Goal: Task Accomplishment & Management: Use online tool/utility

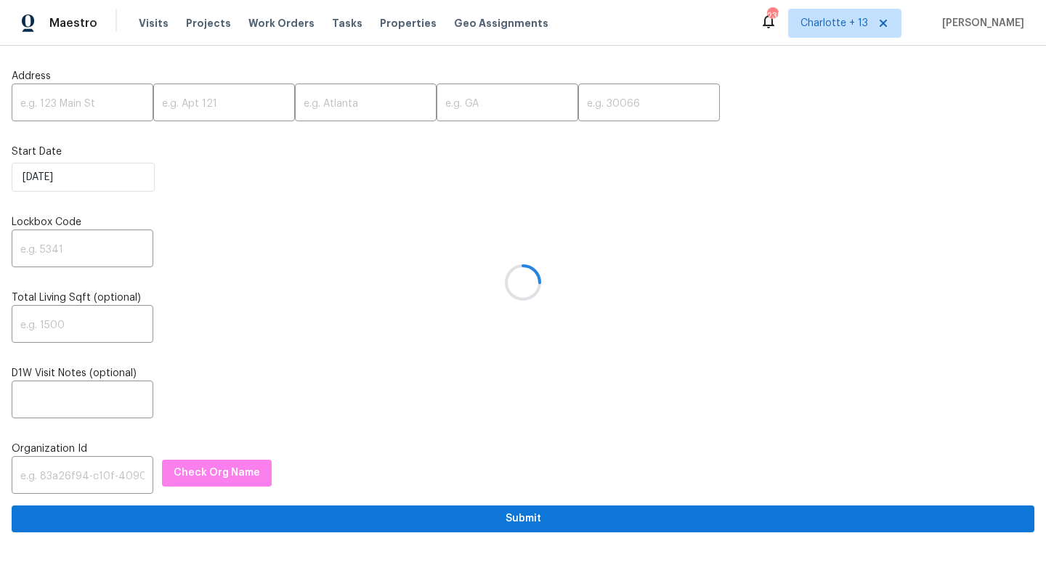
click at [79, 108] on div at bounding box center [523, 282] width 1046 height 565
click at [79, 108] on input "text" at bounding box center [83, 104] width 142 height 34
paste input "[STREET_ADDRESS][PERSON_NAME]"
type input "[STREET_ADDRESS][PERSON_NAME]"
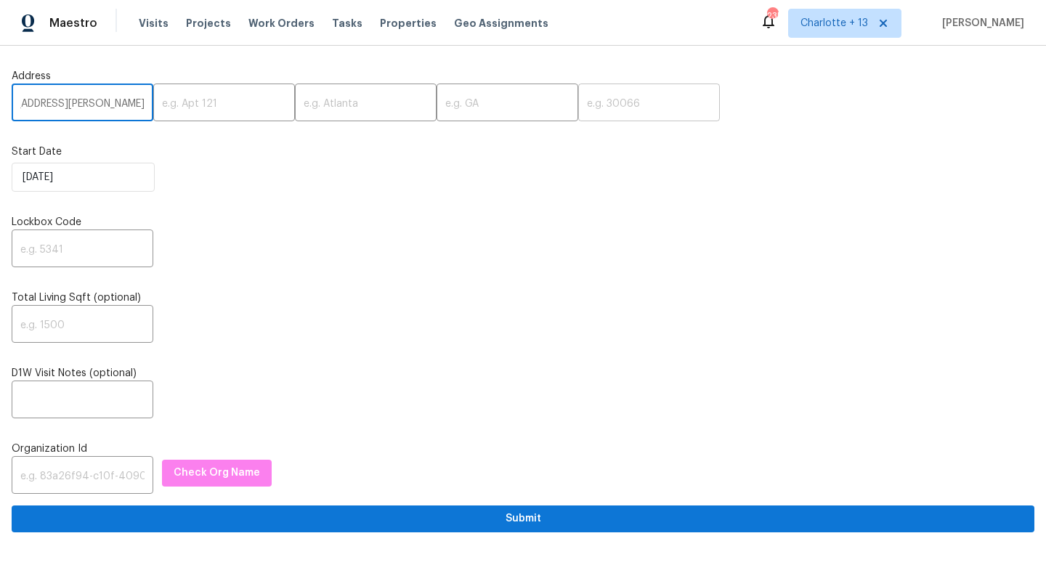
scroll to position [0, 0]
click at [578, 105] on input "text" at bounding box center [649, 104] width 142 height 34
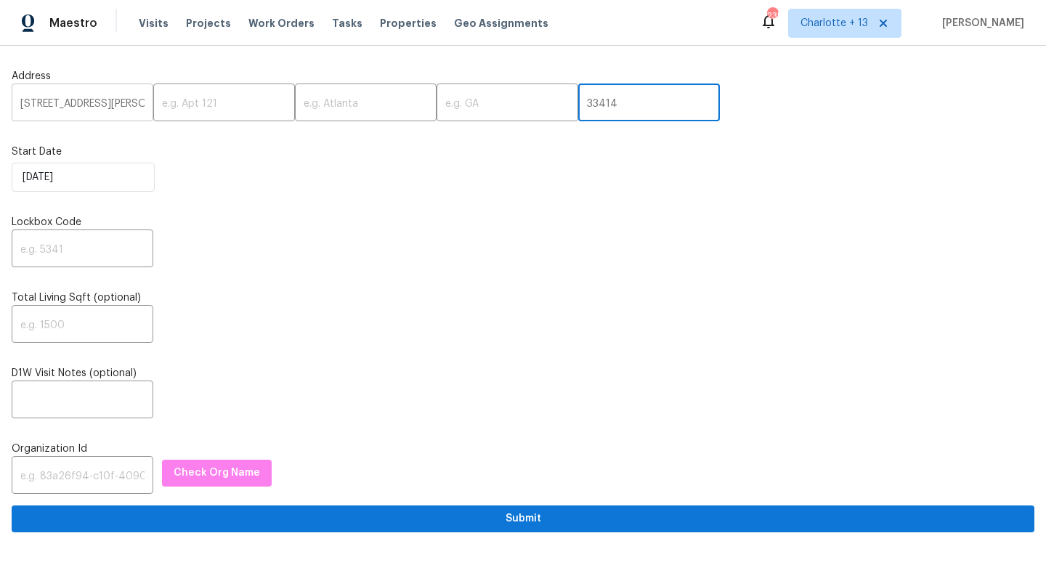
type input "33414"
click at [133, 108] on input "[STREET_ADDRESS][PERSON_NAME]" at bounding box center [83, 104] width 142 height 34
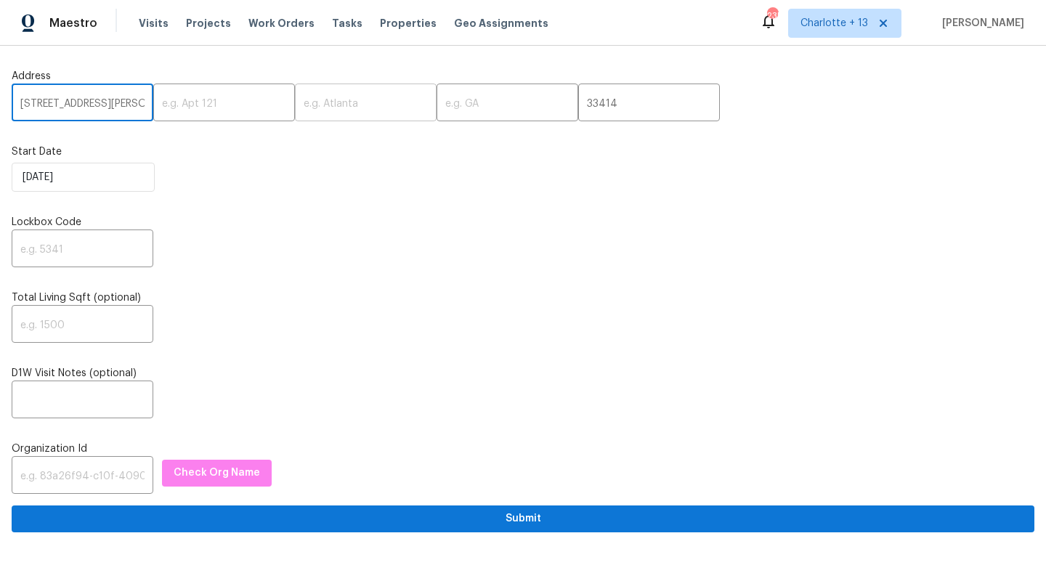
click at [297, 106] on input "text" at bounding box center [366, 104] width 142 height 34
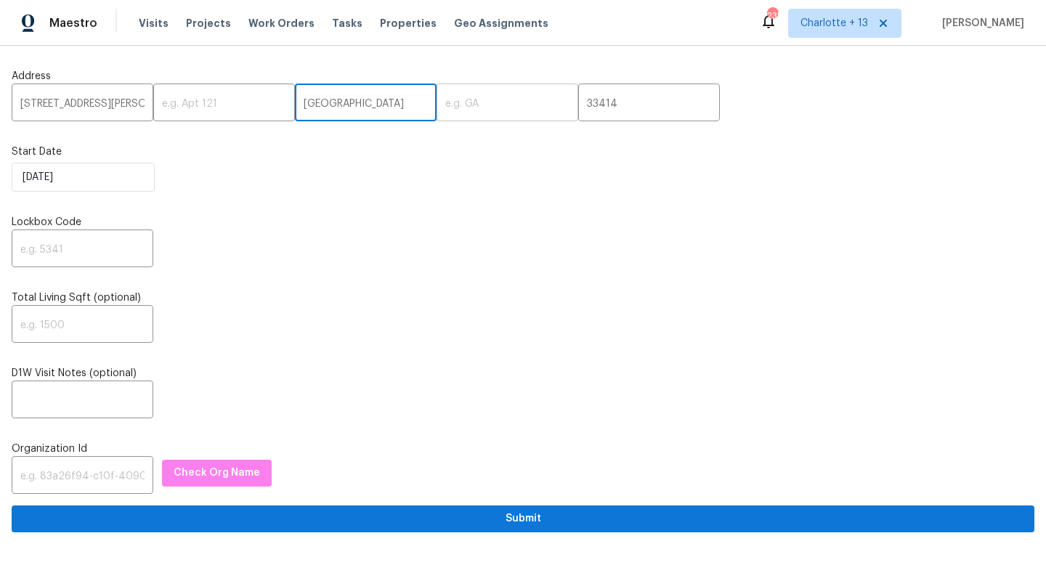
type input "[GEOGRAPHIC_DATA]"
click at [436, 109] on input "text" at bounding box center [507, 104] width 142 height 34
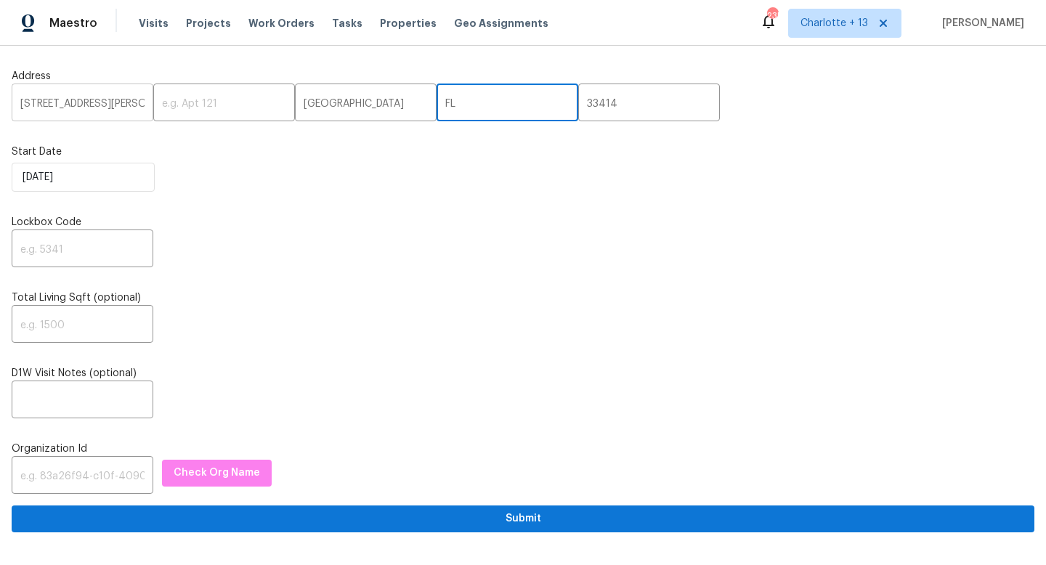
type input "FL"
click at [133, 100] on input "[STREET_ADDRESS][PERSON_NAME]" at bounding box center [83, 104] width 142 height 34
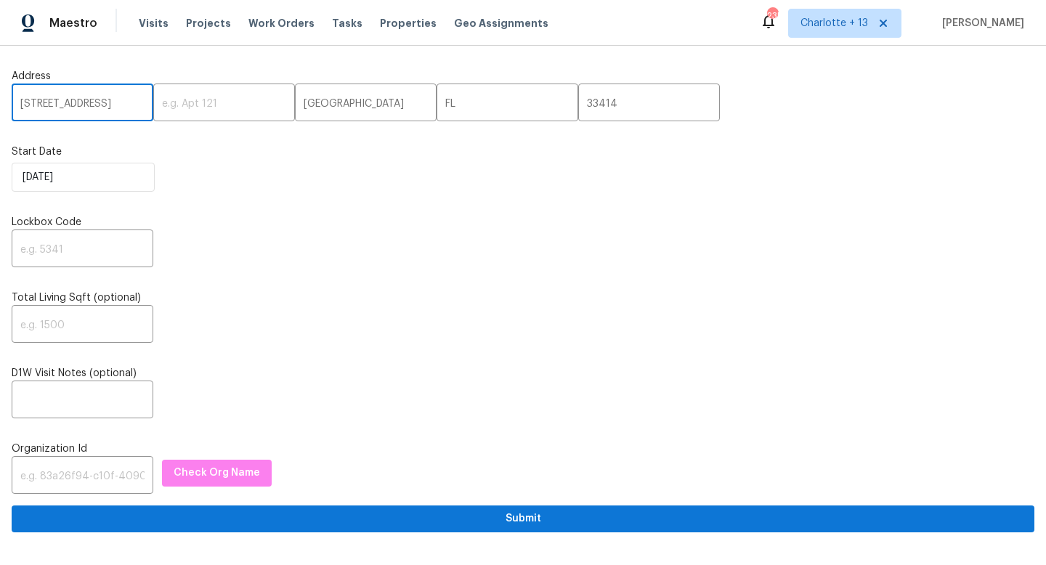
scroll to position [0, 44]
type input "12703 White Coral Dr, Wellington"
click at [85, 253] on input "text" at bounding box center [83, 250] width 142 height 34
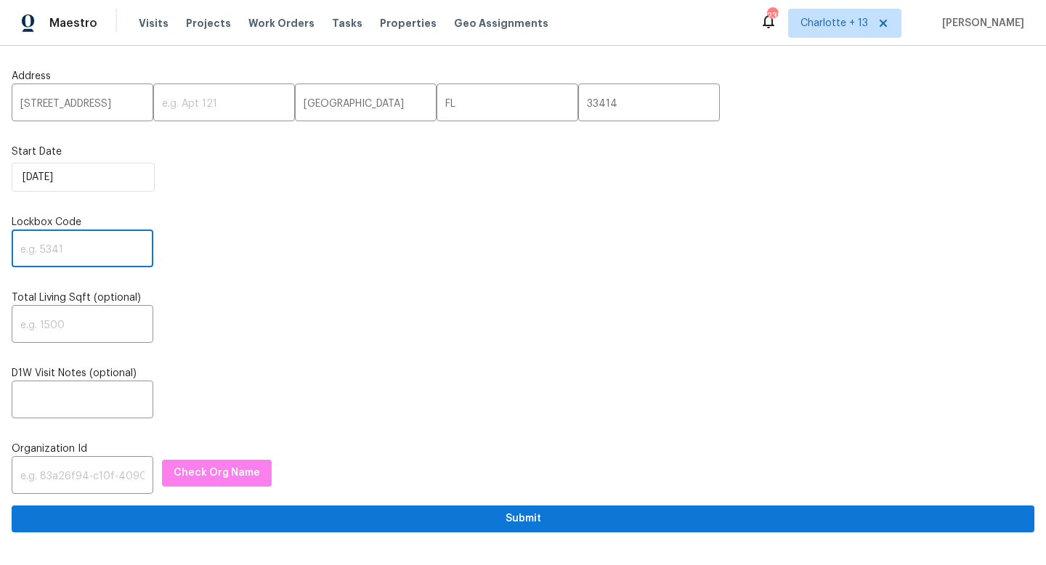
paste input "0622"
type input "0622"
click at [106, 473] on input "text" at bounding box center [83, 477] width 142 height 34
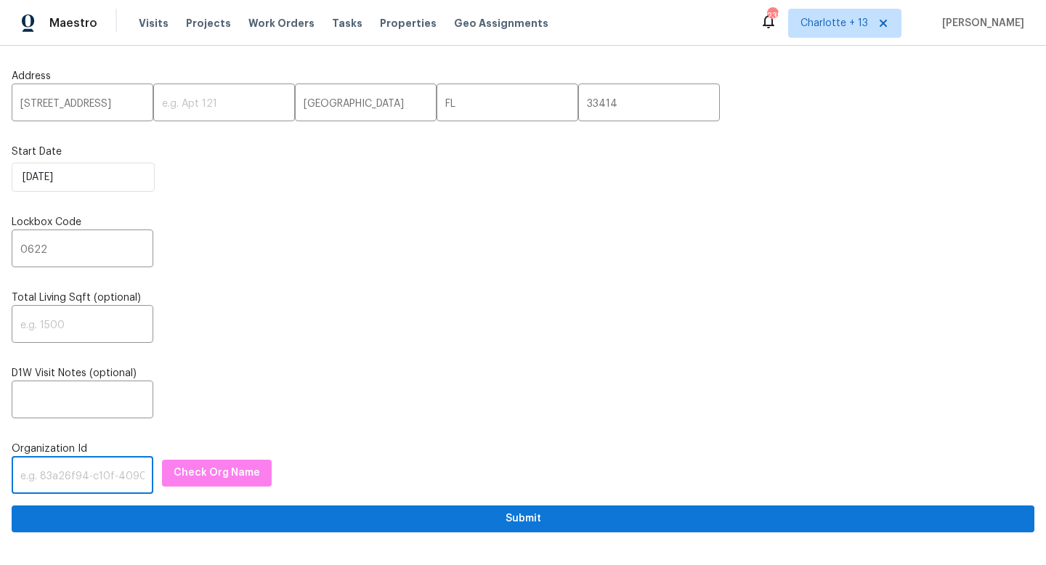
paste input "1349d153-b359-4f9b-b4dd-758ff939cc37"
type input "1349d153-b359-4f9b-b4dd-758ff939cc37"
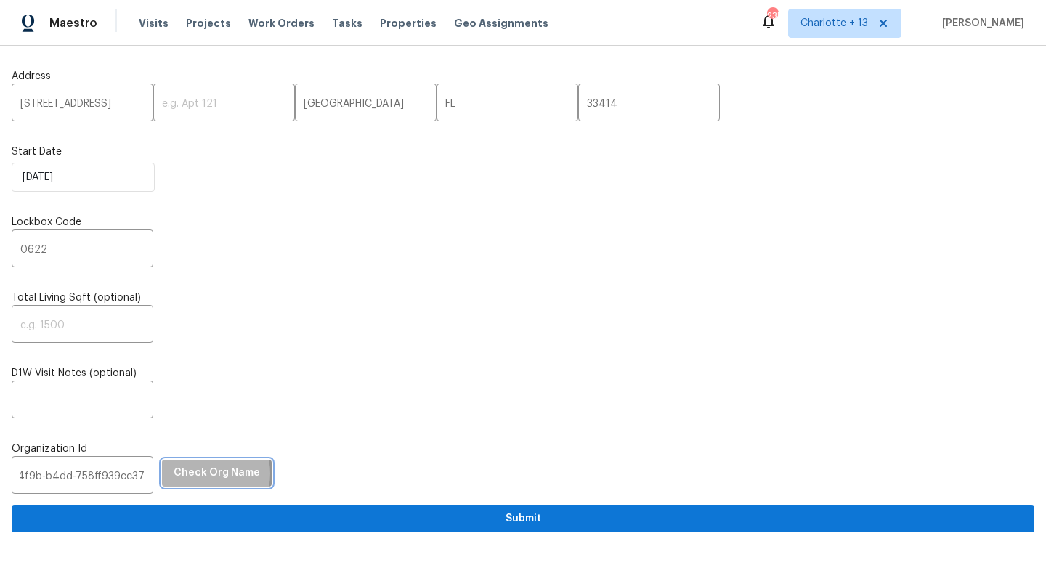
scroll to position [0, 0]
click at [190, 475] on span "Check Org Name" at bounding box center [217, 473] width 86 height 18
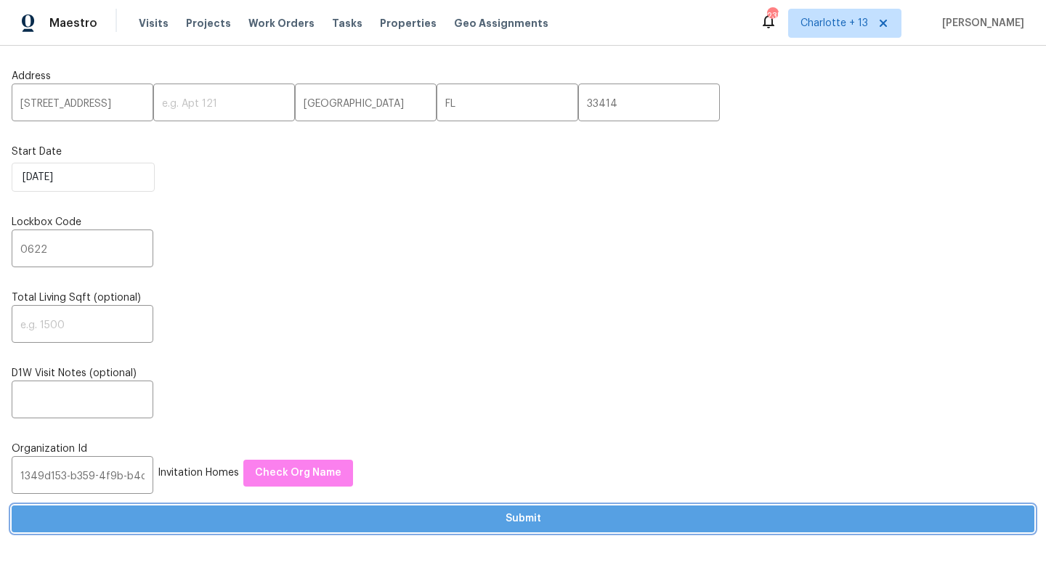
click at [347, 513] on span "Submit" at bounding box center [522, 519] width 999 height 18
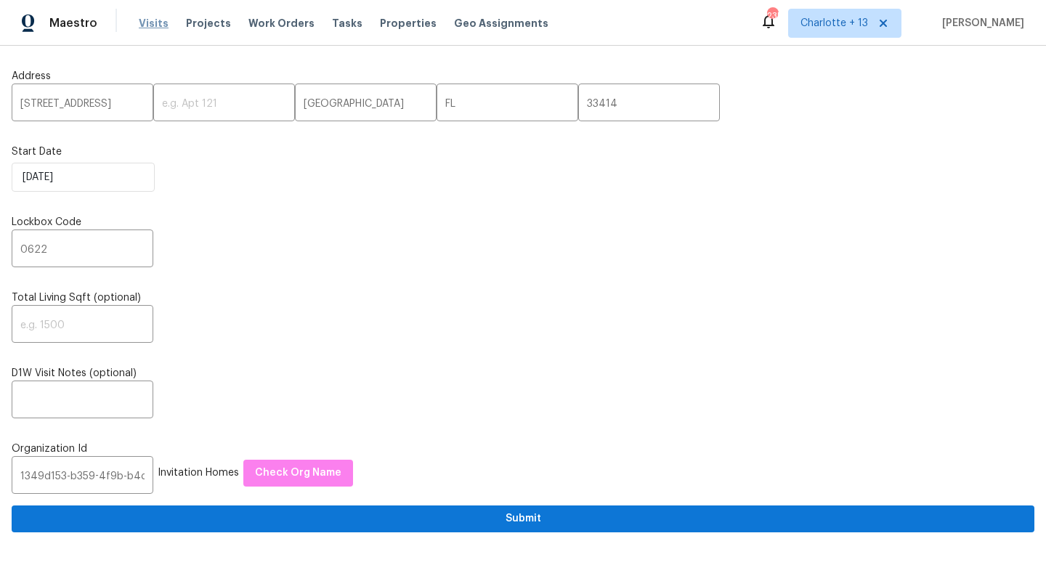
click at [148, 23] on span "Visits" at bounding box center [154, 23] width 30 height 15
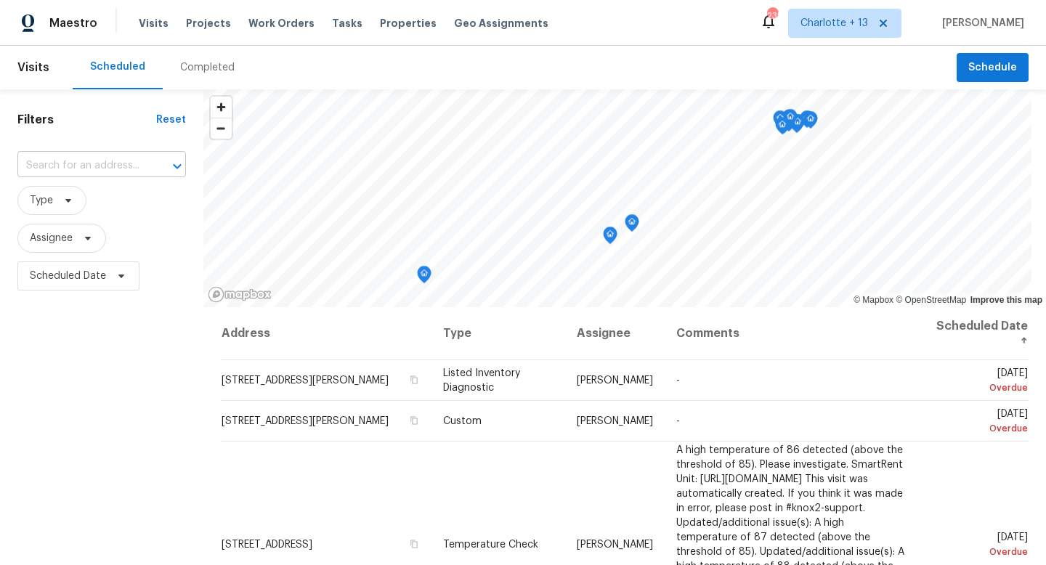
click at [93, 160] on input "text" at bounding box center [81, 166] width 128 height 23
type input "12703"
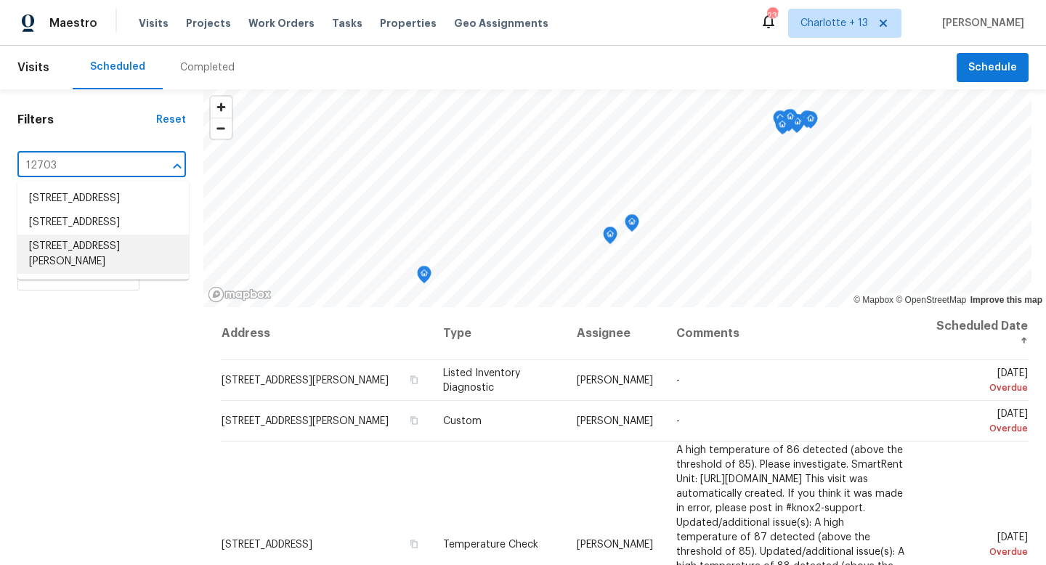
click at [77, 274] on li "[STREET_ADDRESS][PERSON_NAME]" at bounding box center [102, 254] width 171 height 39
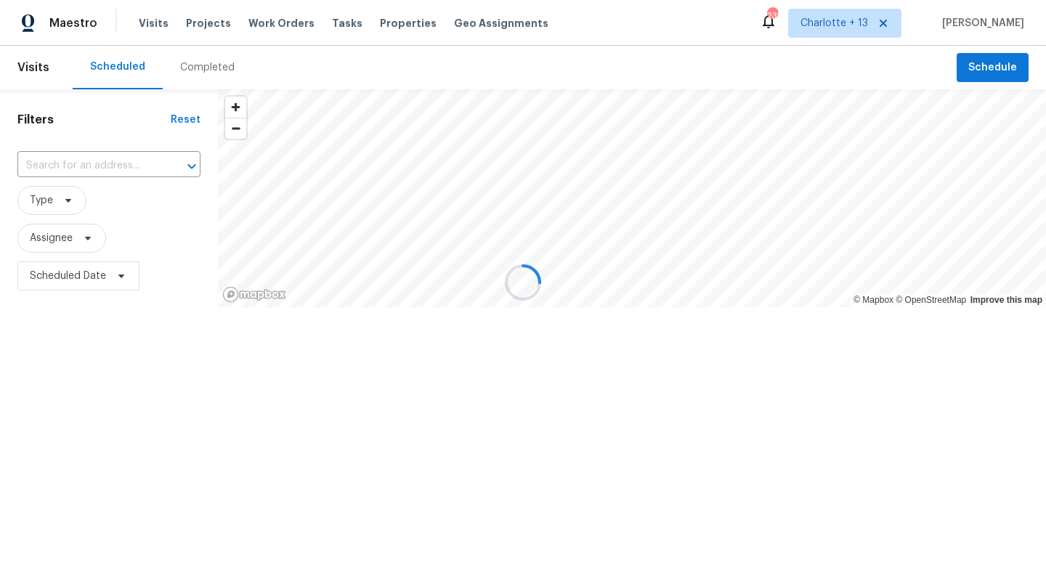
type input "[STREET_ADDRESS][PERSON_NAME]"
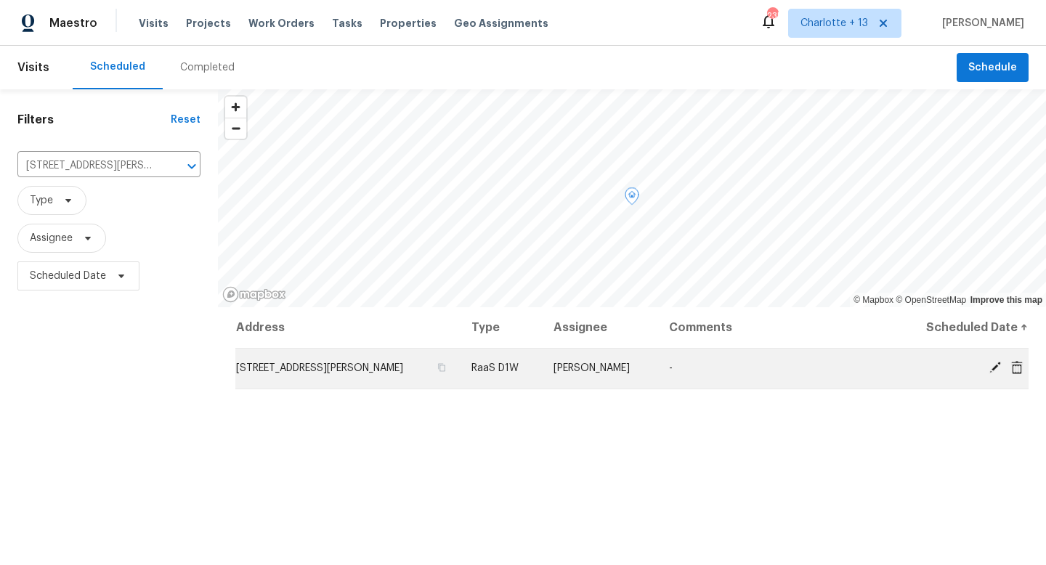
click at [586, 366] on span "[PERSON_NAME]" at bounding box center [591, 368] width 76 height 10
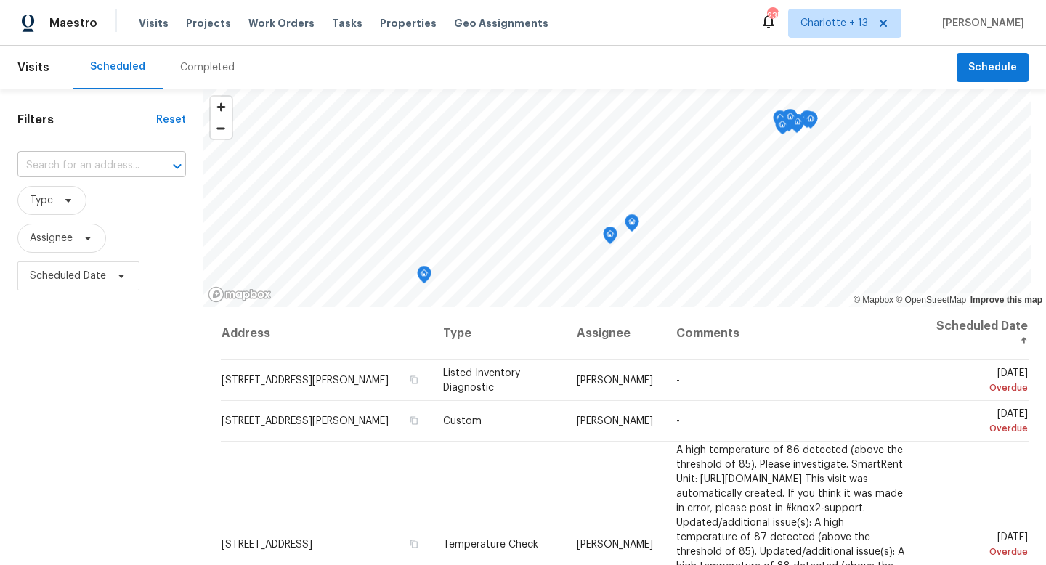
click at [89, 164] on input "text" at bounding box center [81, 166] width 128 height 23
type input "12703"
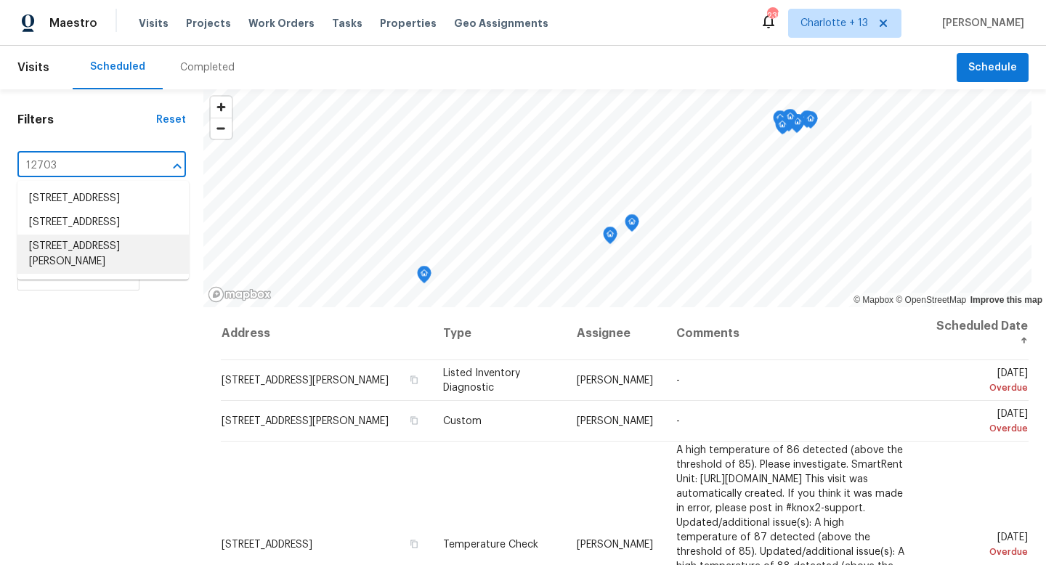
click at [85, 274] on li "[STREET_ADDRESS][PERSON_NAME]" at bounding box center [102, 254] width 171 height 39
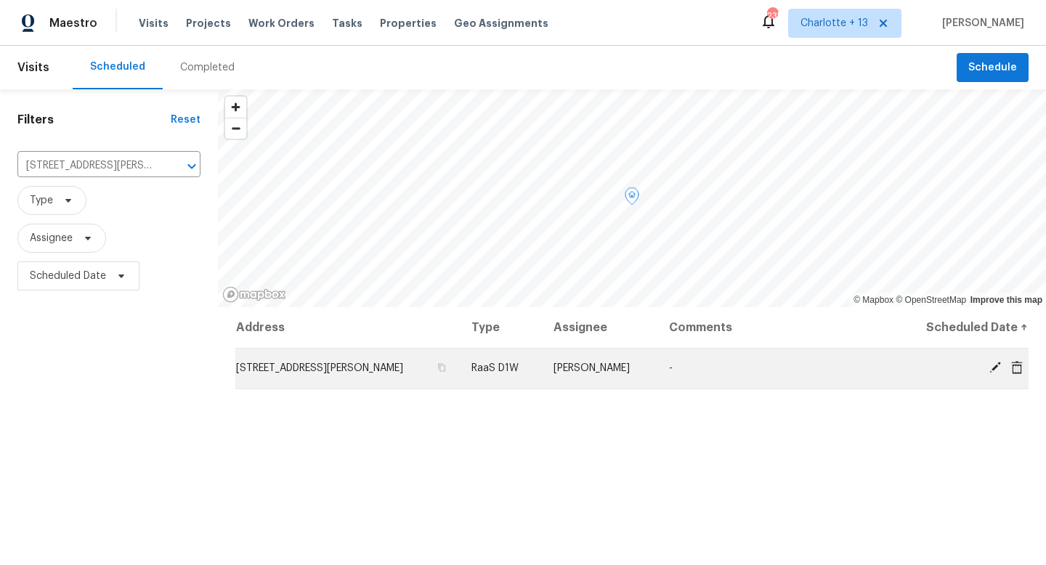
click at [996, 369] on icon at bounding box center [994, 367] width 13 height 13
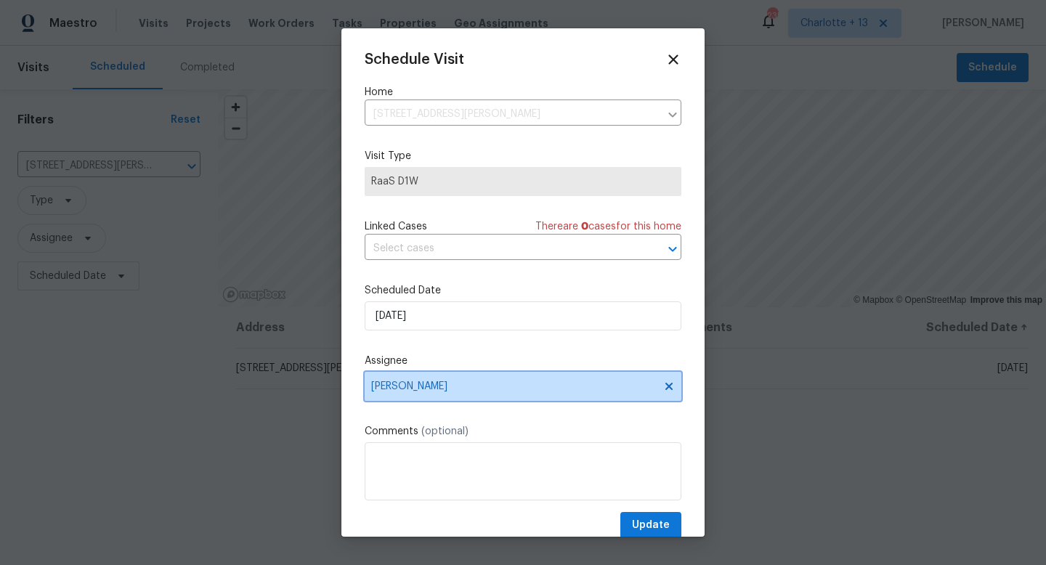
click at [669, 388] on icon at bounding box center [668, 386] width 7 height 7
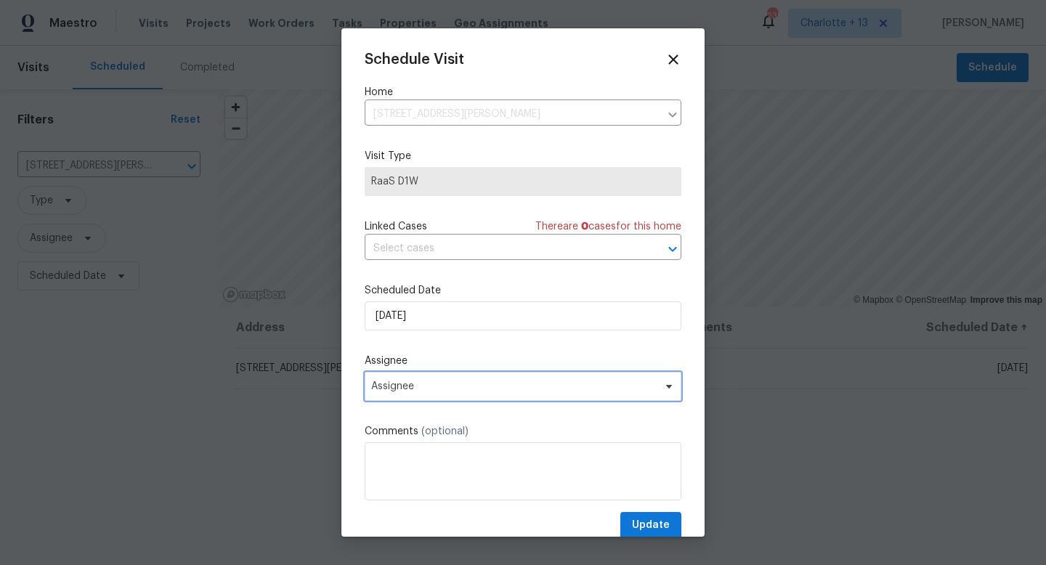
click at [563, 386] on span "Assignee" at bounding box center [513, 387] width 285 height 12
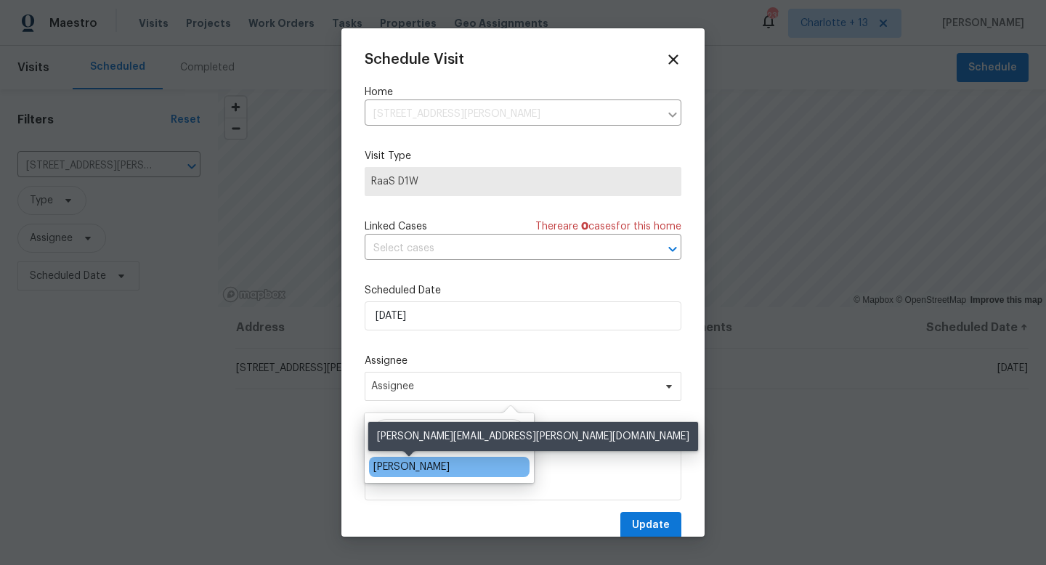
type input "FER"
click at [433, 468] on div "[PERSON_NAME]" at bounding box center [411, 467] width 76 height 15
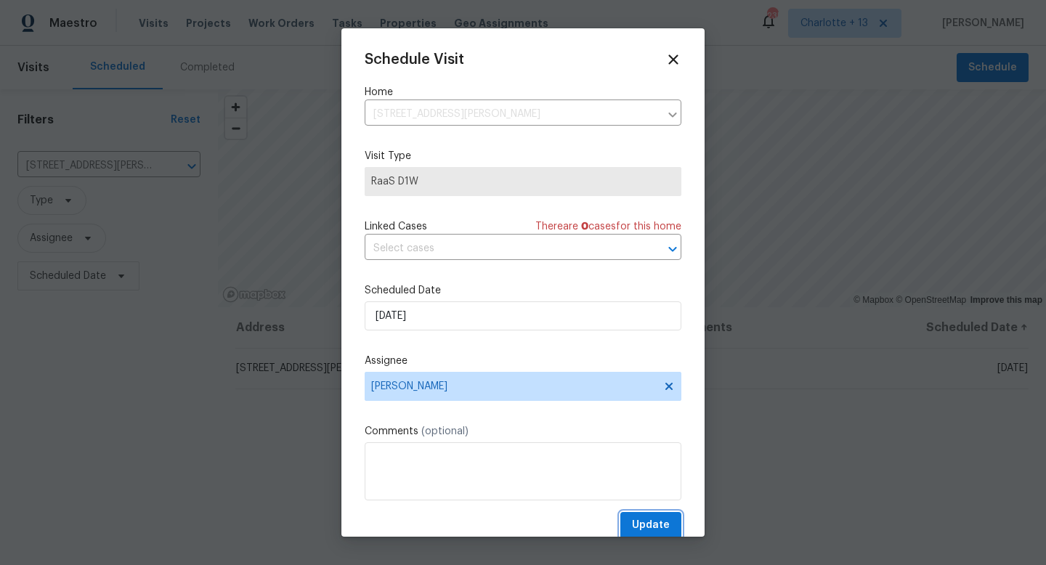
click at [654, 527] on span "Update" at bounding box center [651, 525] width 38 height 18
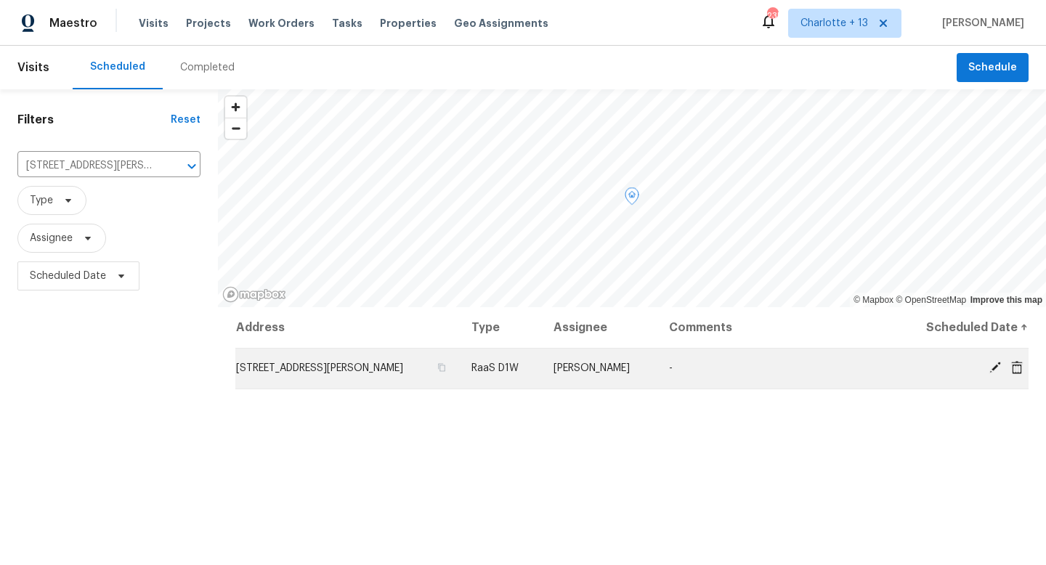
click at [994, 367] on icon at bounding box center [995, 368] width 12 height 12
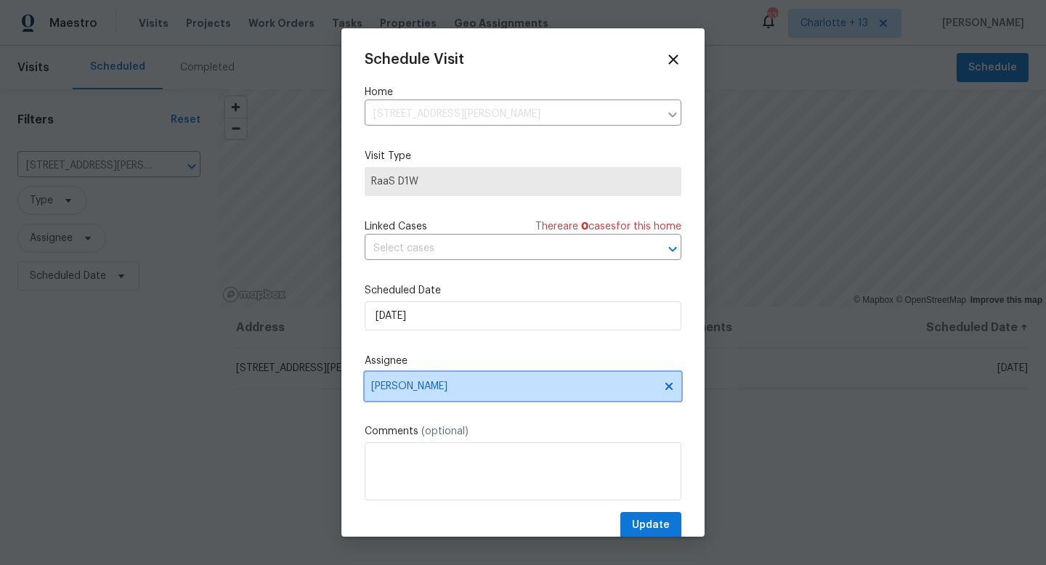
click at [670, 388] on icon at bounding box center [668, 386] width 7 height 7
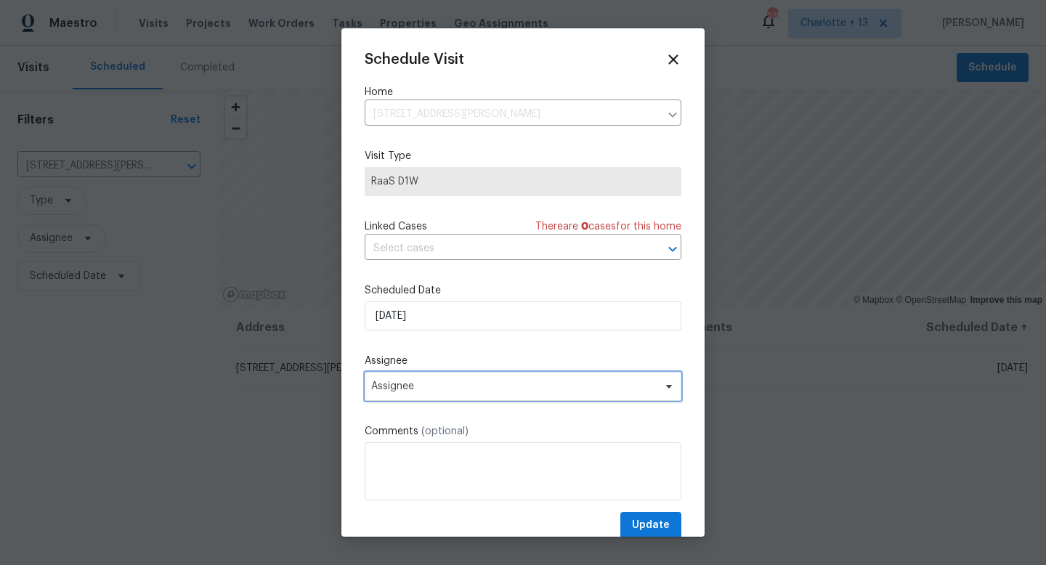
click at [592, 386] on span "Assignee" at bounding box center [513, 387] width 285 height 12
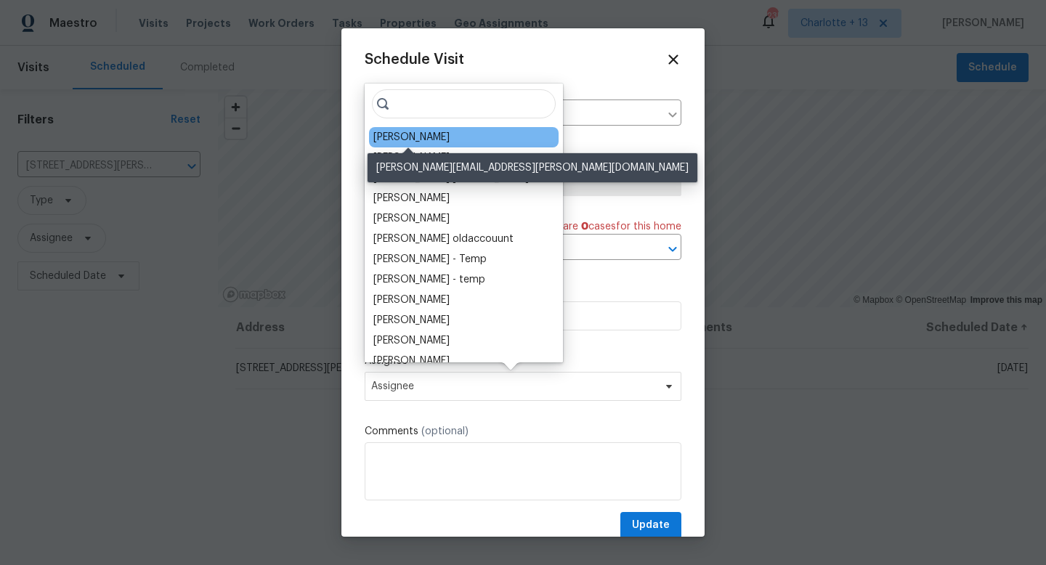
click at [427, 142] on div "[PERSON_NAME]" at bounding box center [411, 137] width 76 height 15
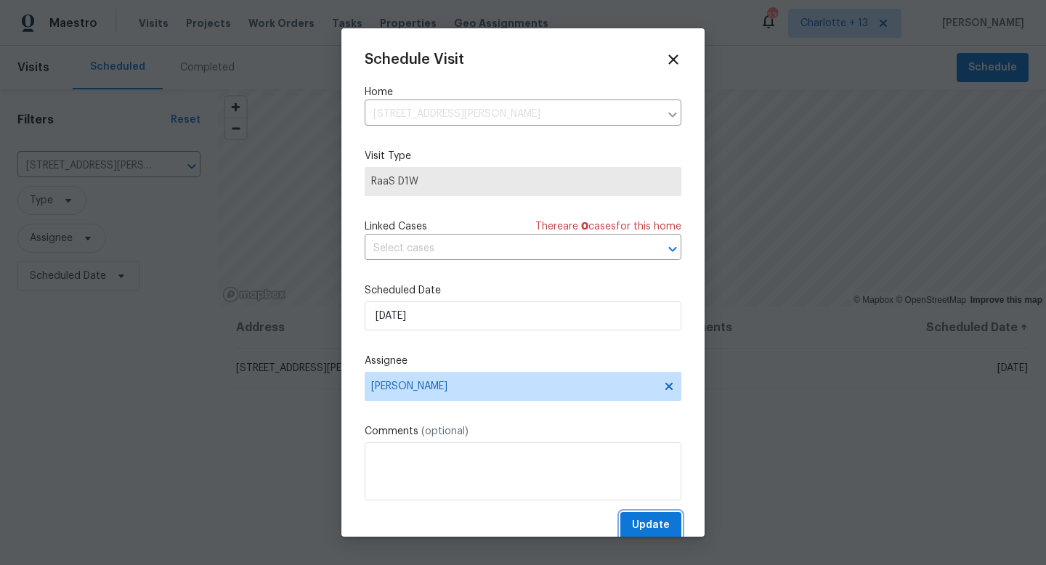
click at [646, 525] on span "Update" at bounding box center [651, 525] width 38 height 18
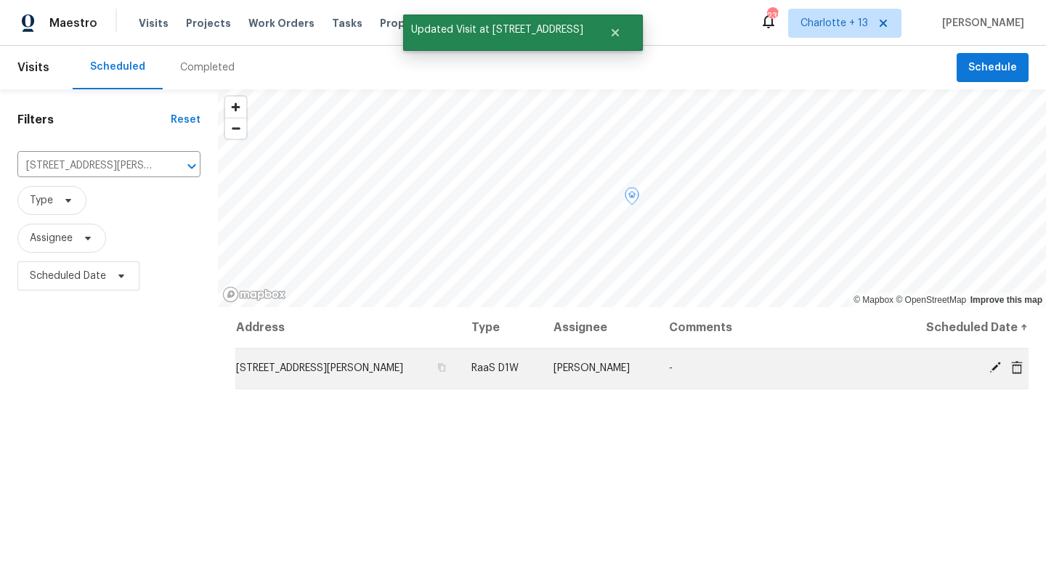
click at [993, 365] on icon at bounding box center [994, 367] width 13 height 13
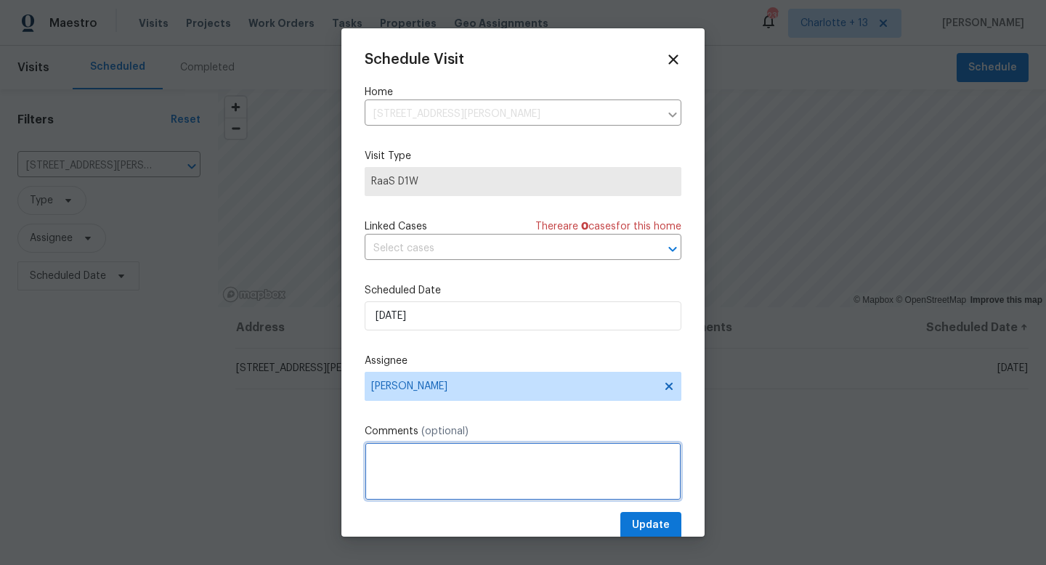
click at [418, 463] on textarea at bounding box center [523, 471] width 317 height 58
paste textarea "mechanical lock box 6241 or 4107 or 0622 Additional Details: This is a new prel…"
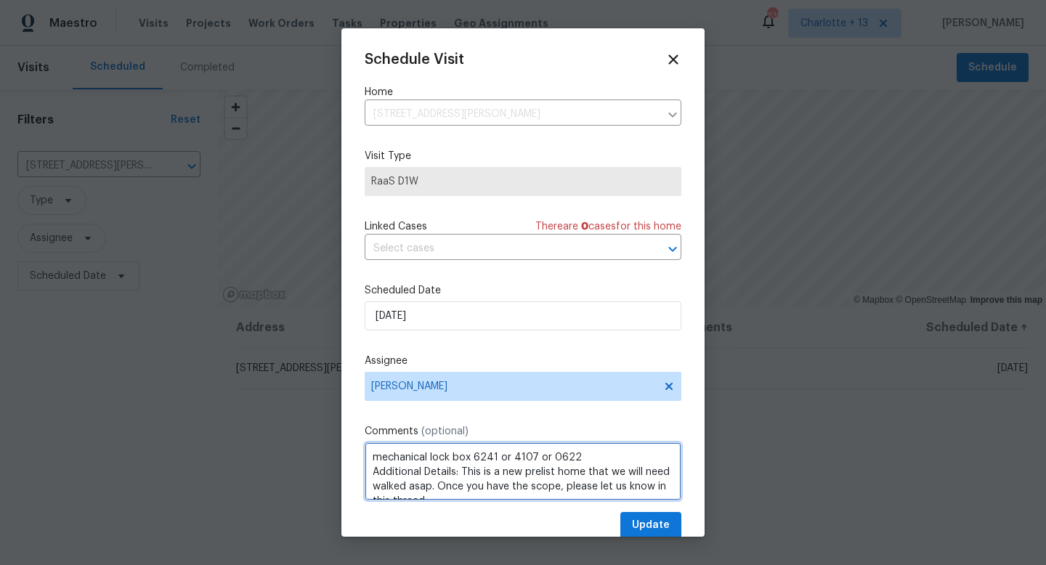
scroll to position [7, 0]
type textarea "mechanical lock box 6241 or 4107 or 0622 Additional Details: This is a new prel…"
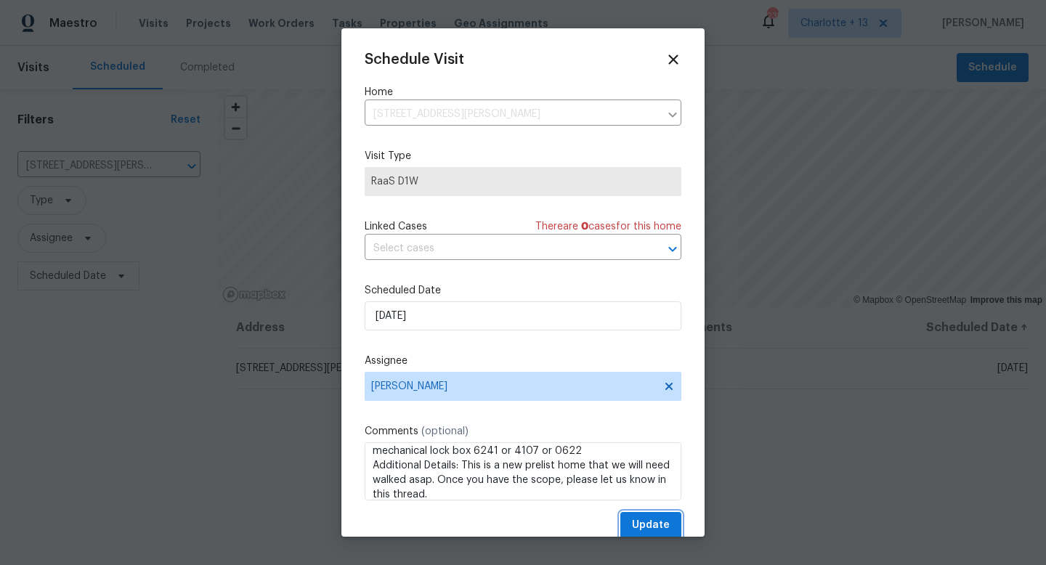
click at [646, 525] on span "Update" at bounding box center [651, 525] width 38 height 18
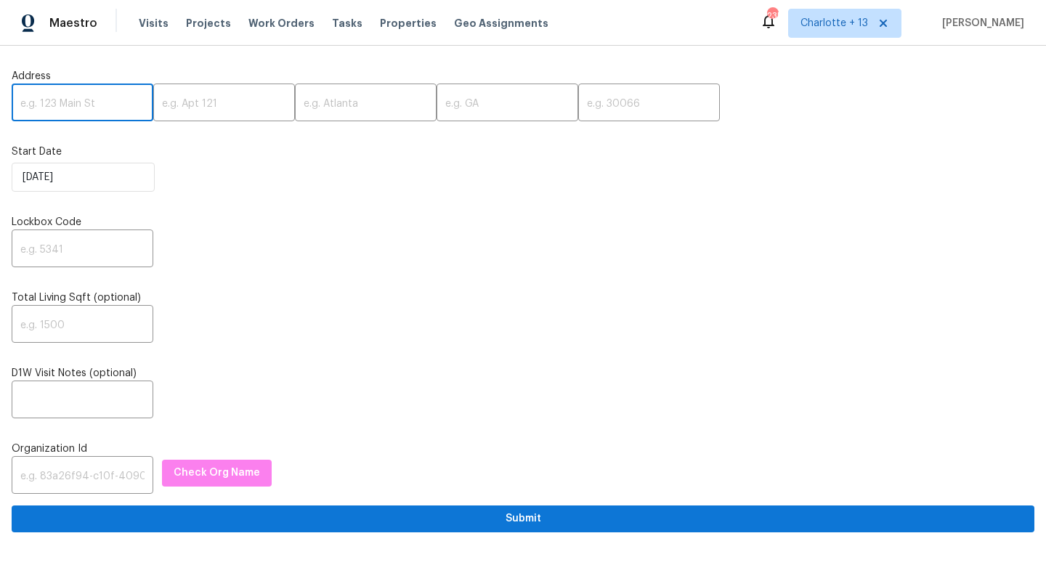
click at [85, 113] on input "text" at bounding box center [83, 104] width 142 height 34
paste input "2006 Cross Breeze Dr, Wellington, FL 33414"
type input "2006 Cross Breeze Dr, Wellington, FL 33414"
click at [578, 109] on input "text" at bounding box center [649, 104] width 142 height 34
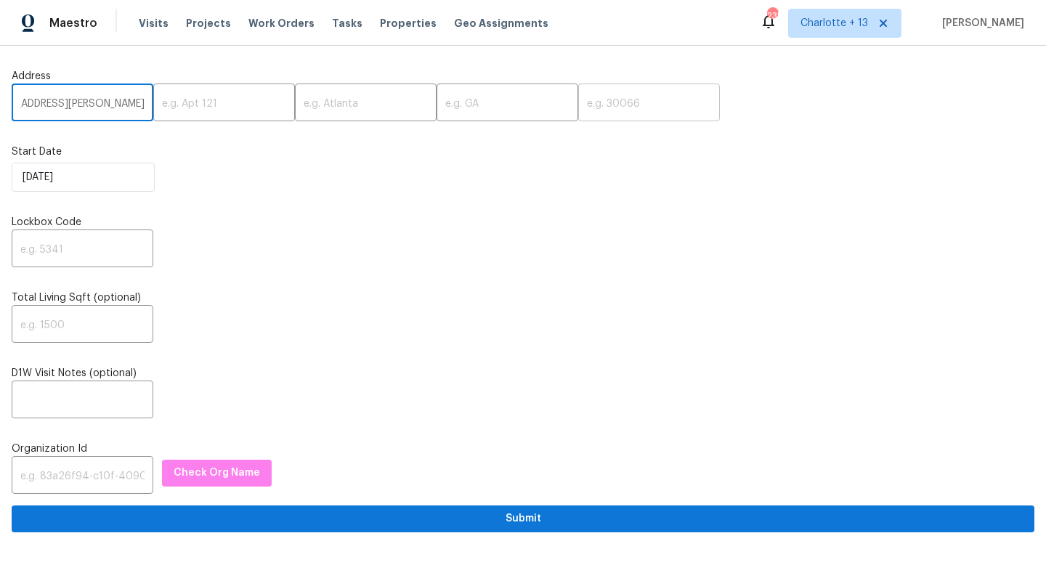
scroll to position [0, 0]
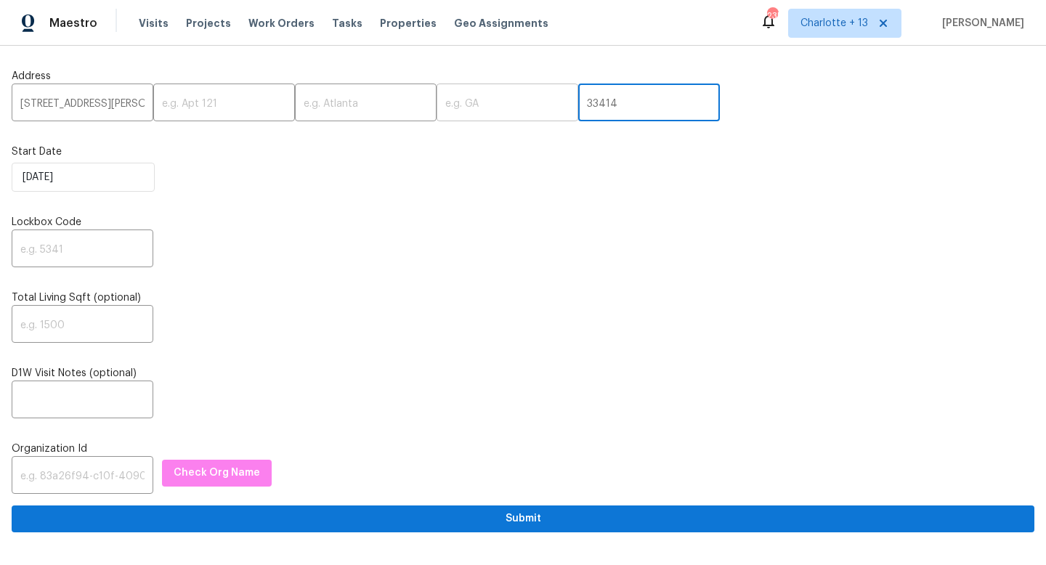
type input "33414"
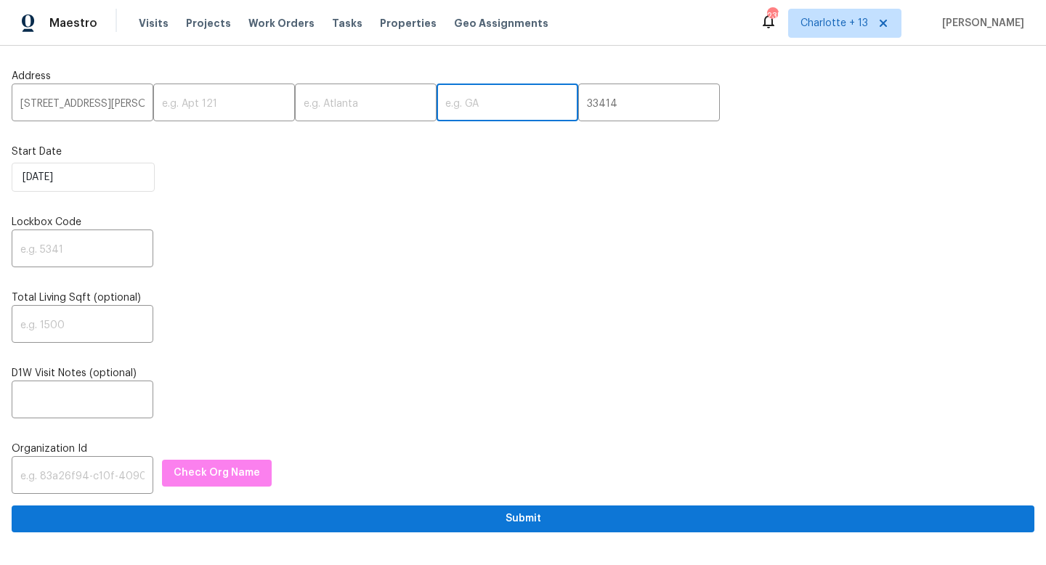
click at [489, 103] on input "text" at bounding box center [507, 104] width 142 height 34
type input "f"
type input "FL"
click at [338, 114] on input "text" at bounding box center [366, 104] width 142 height 34
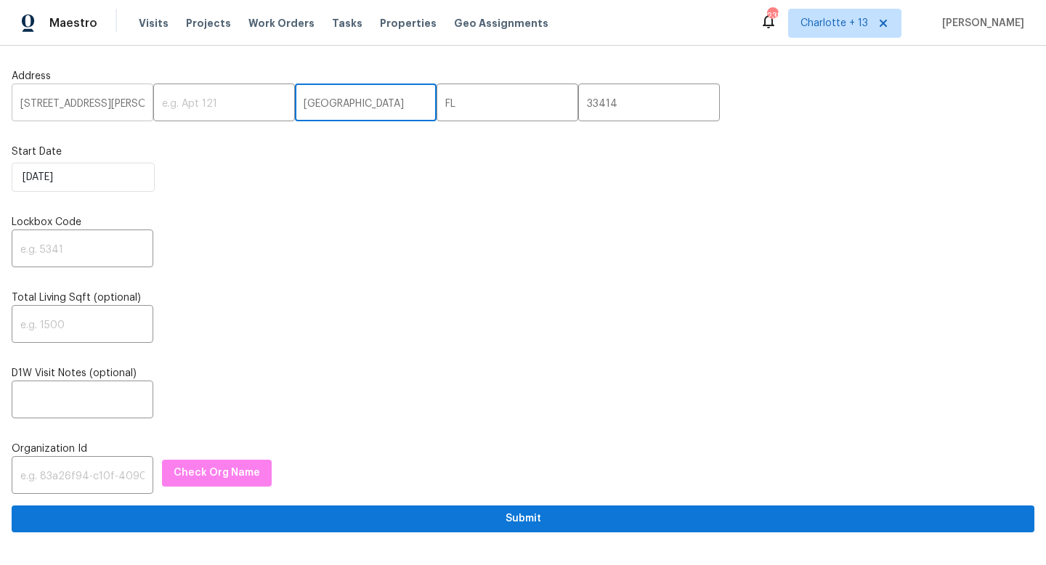
type input "[GEOGRAPHIC_DATA]"
click at [132, 107] on input "2006 Cross Breeze Dr, Wellington, FL 33414" at bounding box center [83, 104] width 142 height 34
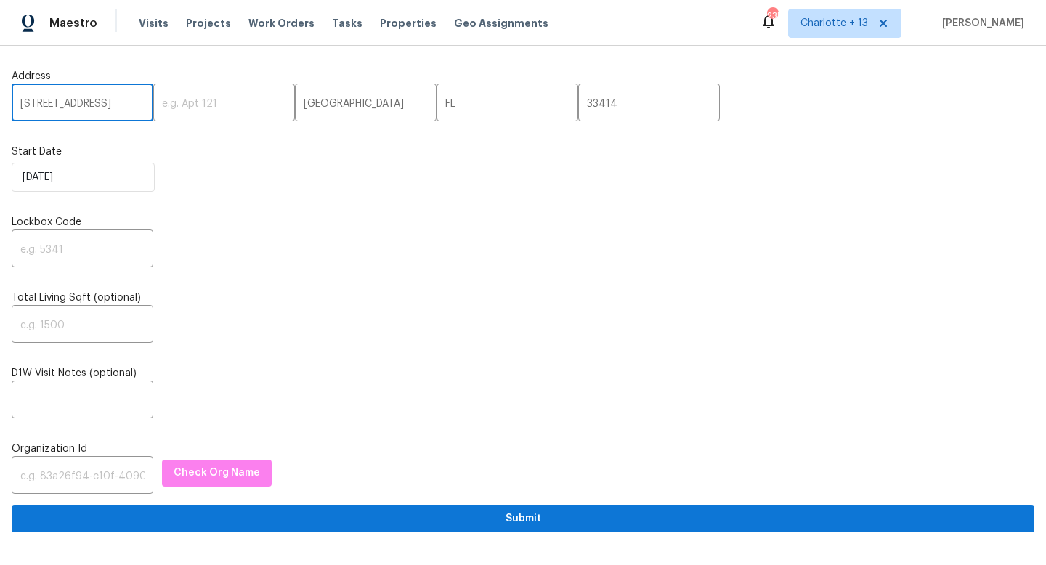
scroll to position [0, 48]
type input "2006 Cross Breeze Dr, Wellington"
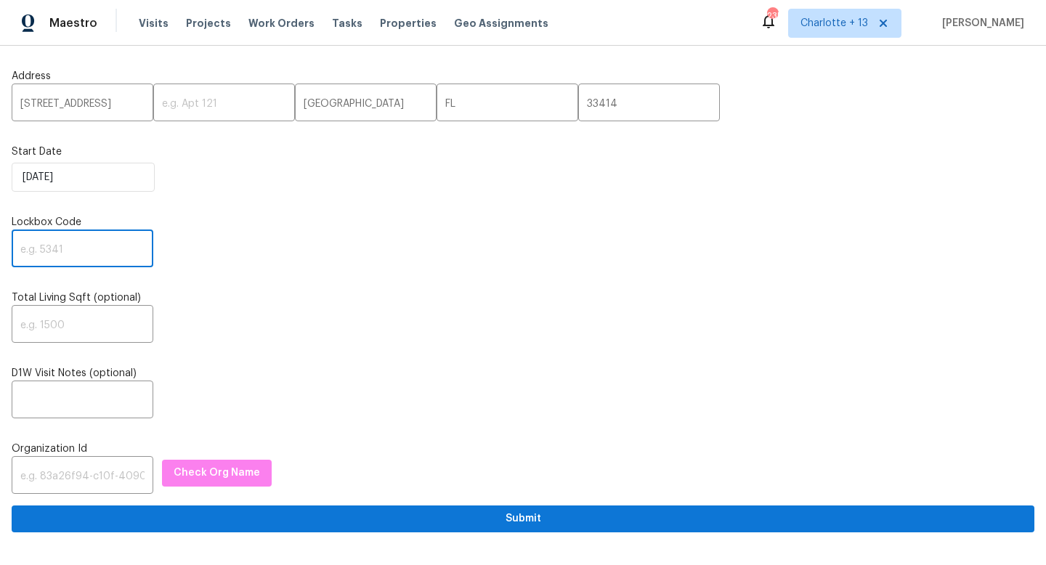
click at [46, 251] on input "text" at bounding box center [83, 250] width 142 height 34
paste input "5103"
type input "5103"
click at [89, 473] on input "text" at bounding box center [83, 477] width 142 height 34
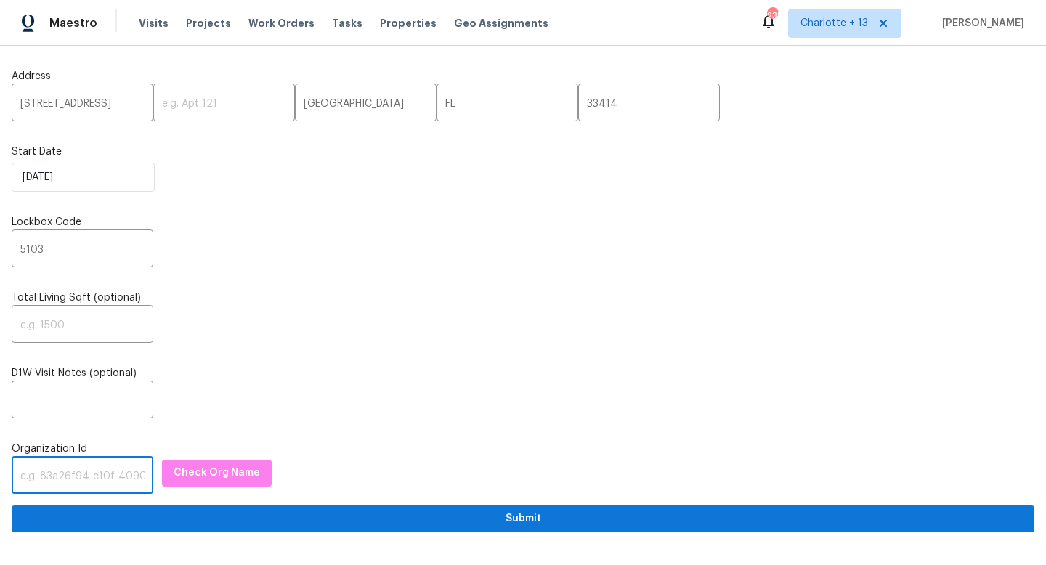
paste input "1349d153-b359-4f9b-b4dd-758ff939cc37"
type input "1349d153-b359-4f9b-b4dd-758ff939cc37"
click at [198, 477] on span "Check Org Name" at bounding box center [217, 473] width 86 height 18
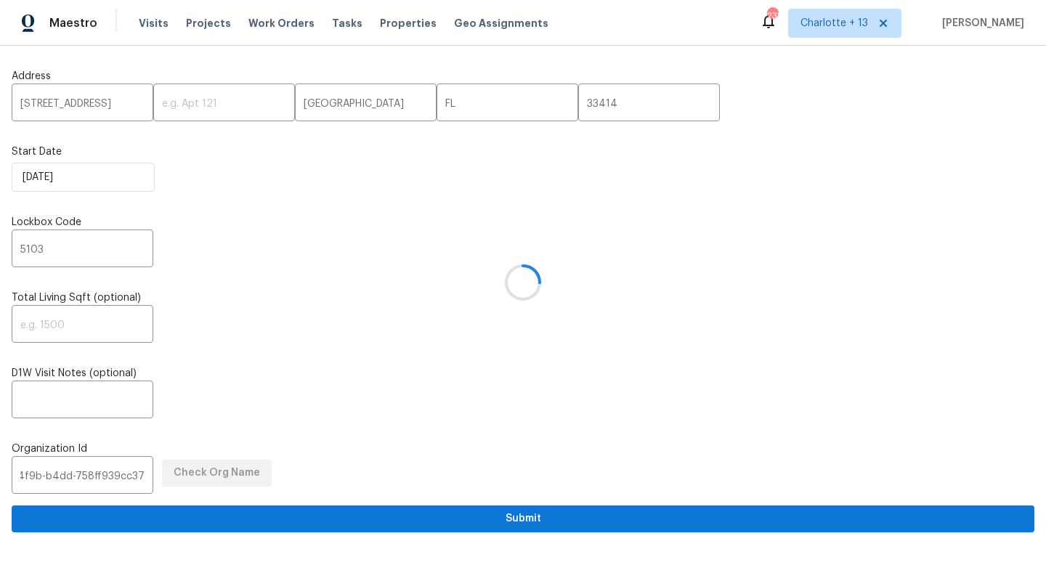
scroll to position [0, 0]
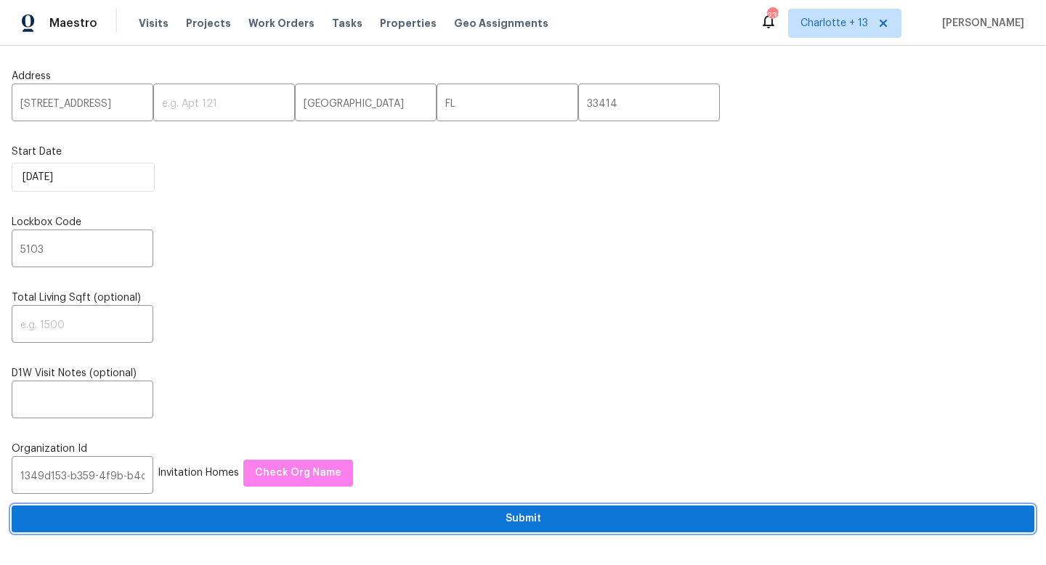
click at [315, 518] on span "Submit" at bounding box center [522, 519] width 999 height 18
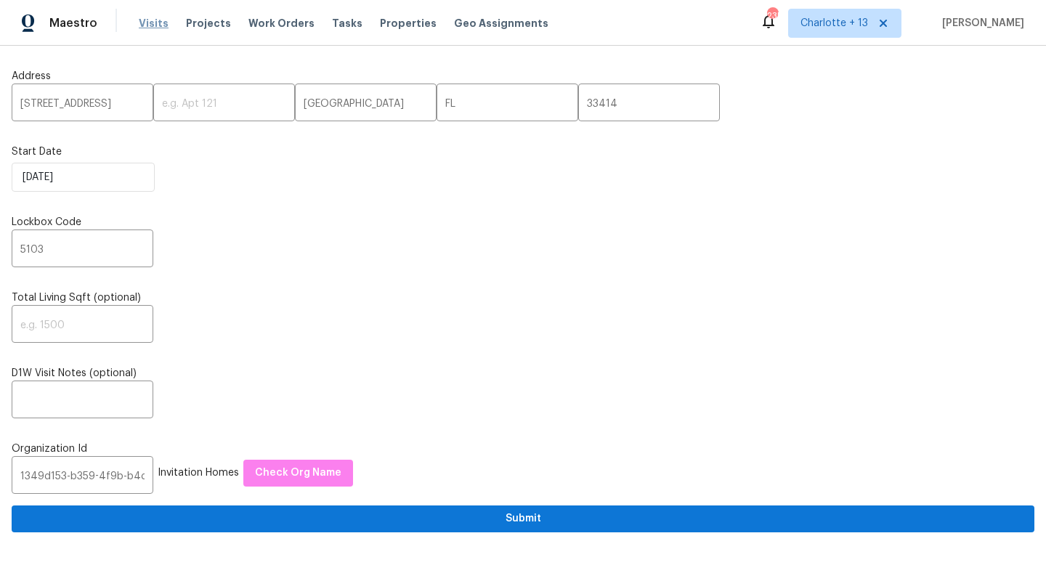
click at [147, 23] on span "Visits" at bounding box center [154, 23] width 30 height 15
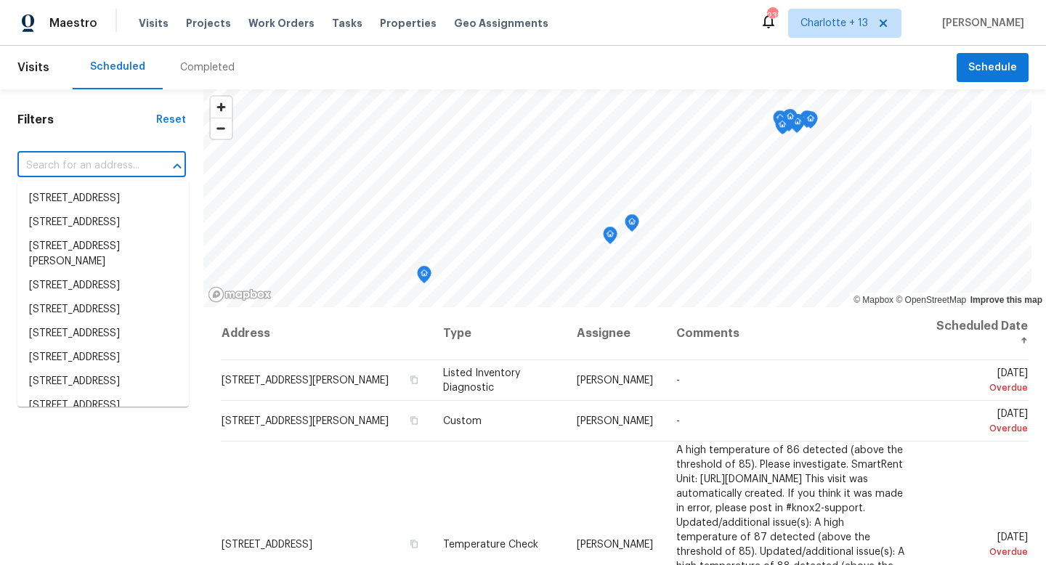
click at [94, 159] on input "text" at bounding box center [81, 166] width 128 height 23
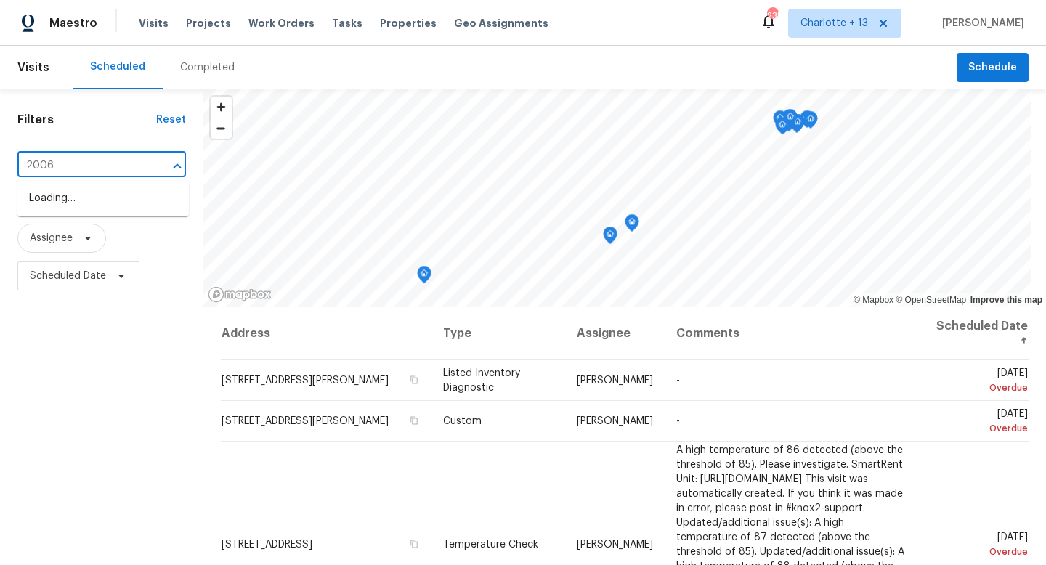
type input "2006 c"
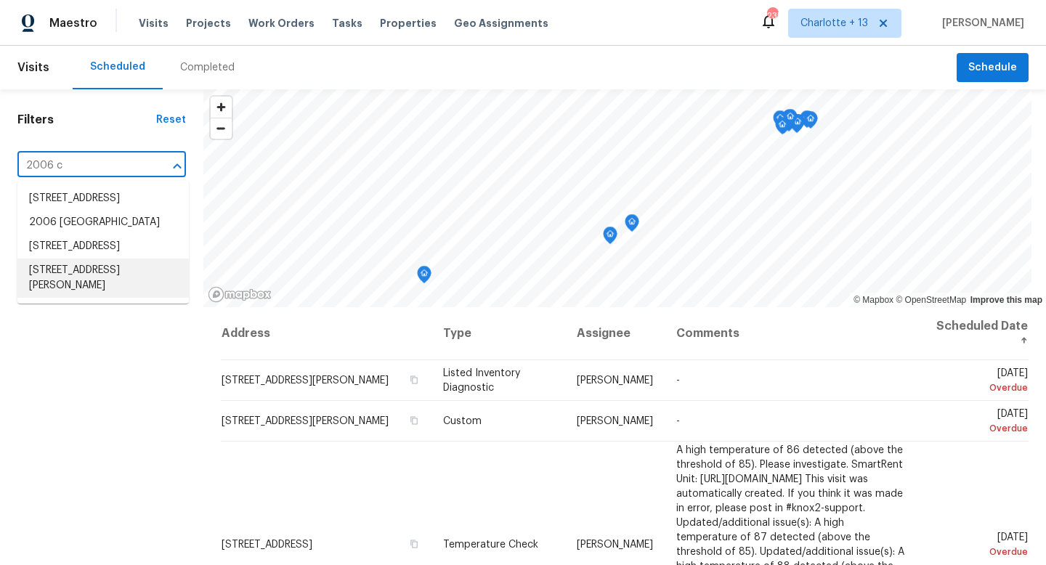
click at [72, 298] on li "[STREET_ADDRESS][PERSON_NAME]" at bounding box center [102, 278] width 171 height 39
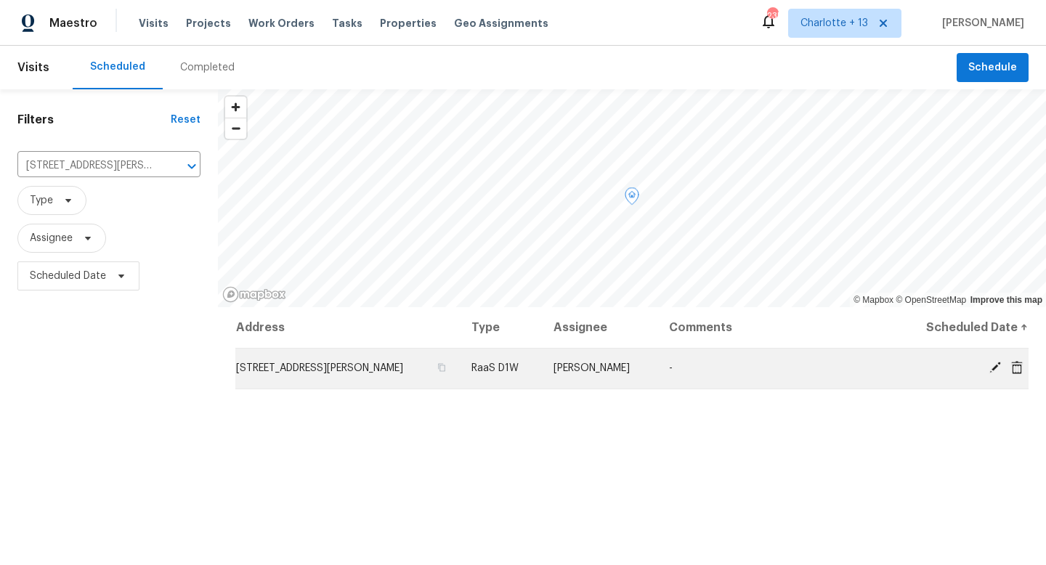
click at [996, 370] on icon at bounding box center [994, 367] width 13 height 13
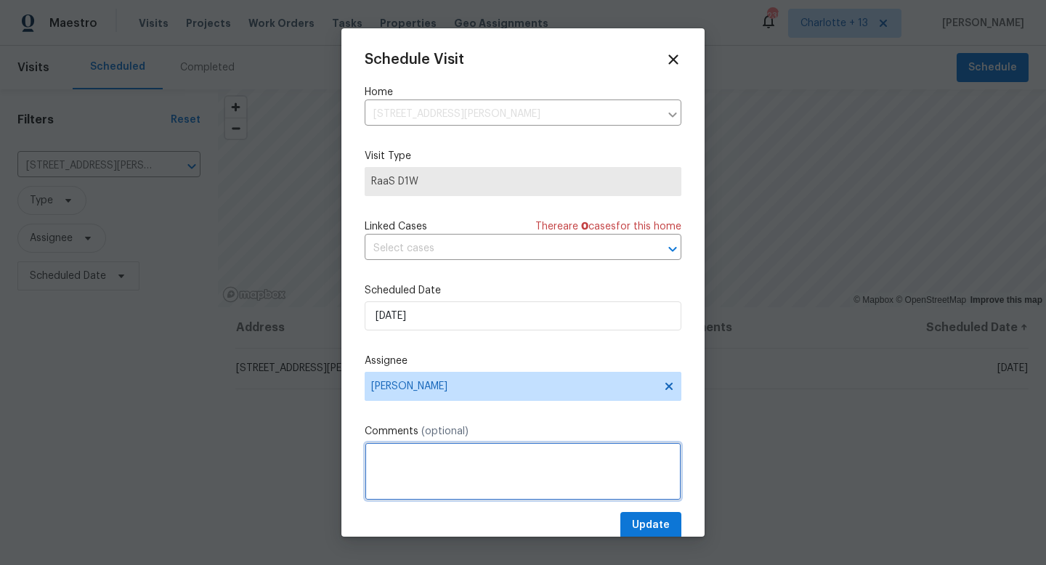
click at [426, 452] on textarea at bounding box center [523, 471] width 317 height 58
paste textarea "mechanical lockbox 6232 or 3201 or 5103 Additional Details: This is a new preli…"
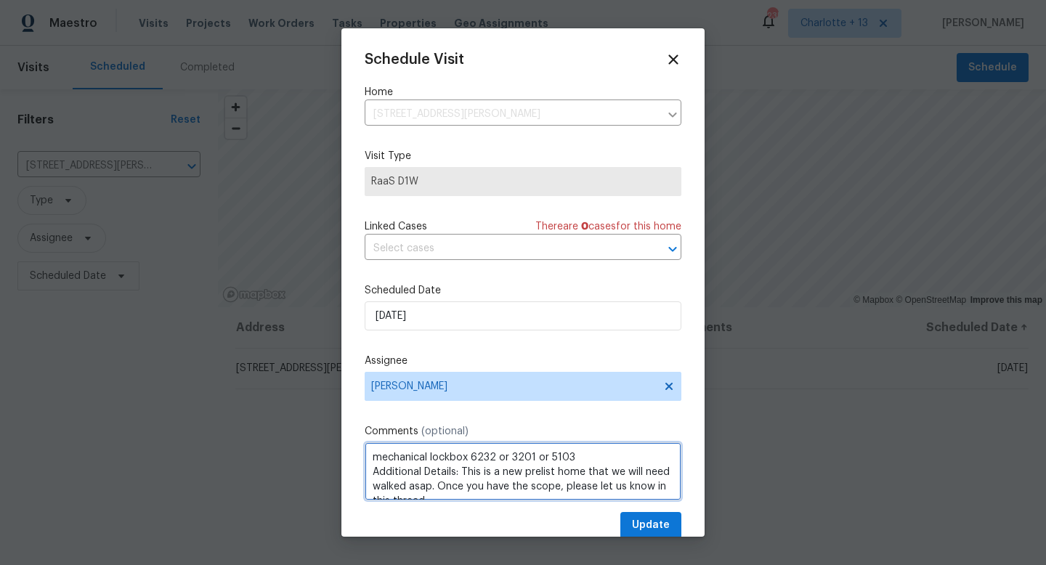
scroll to position [7, 0]
type textarea "mechanical lockbox 6232 or 3201 or 5103 Additional Details: This is a new preli…"
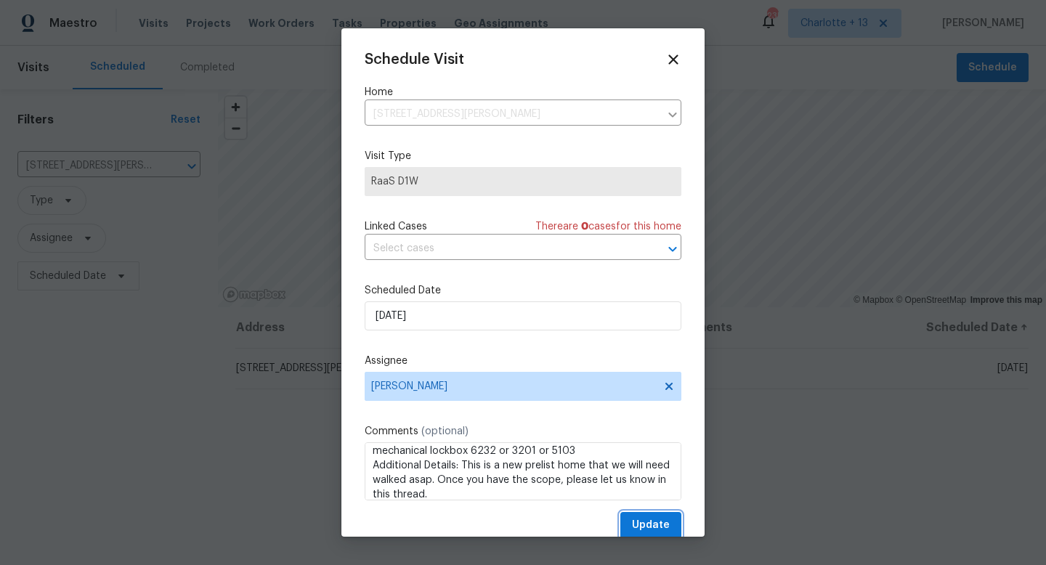
click at [641, 522] on span "Update" at bounding box center [651, 525] width 38 height 18
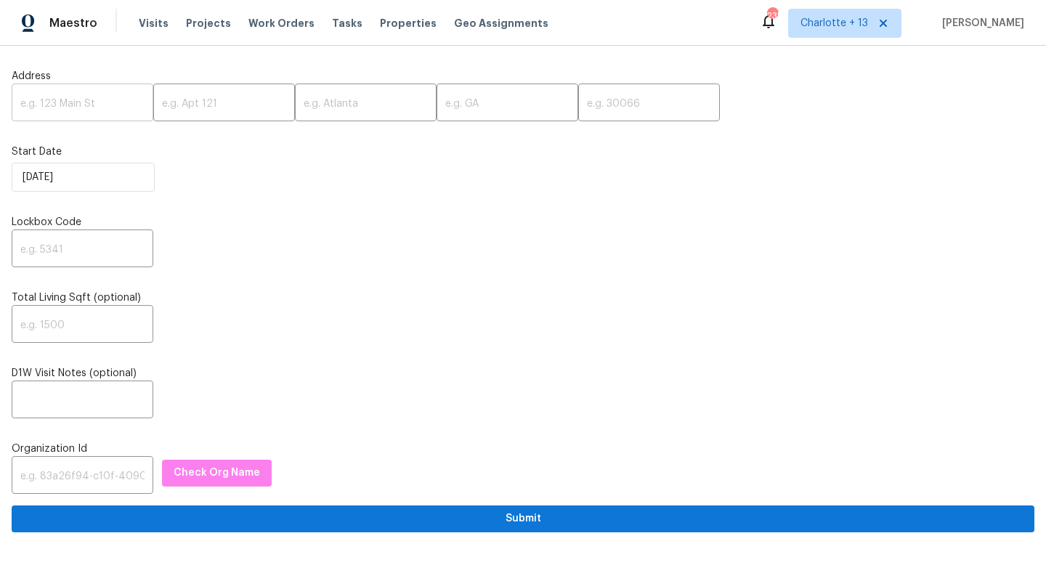
click at [103, 96] on input "text" at bounding box center [83, 104] width 142 height 34
paste input "[STREET_ADDRESS]"
type input "[STREET_ADDRESS]"
click at [578, 102] on input "text" at bounding box center [649, 104] width 142 height 34
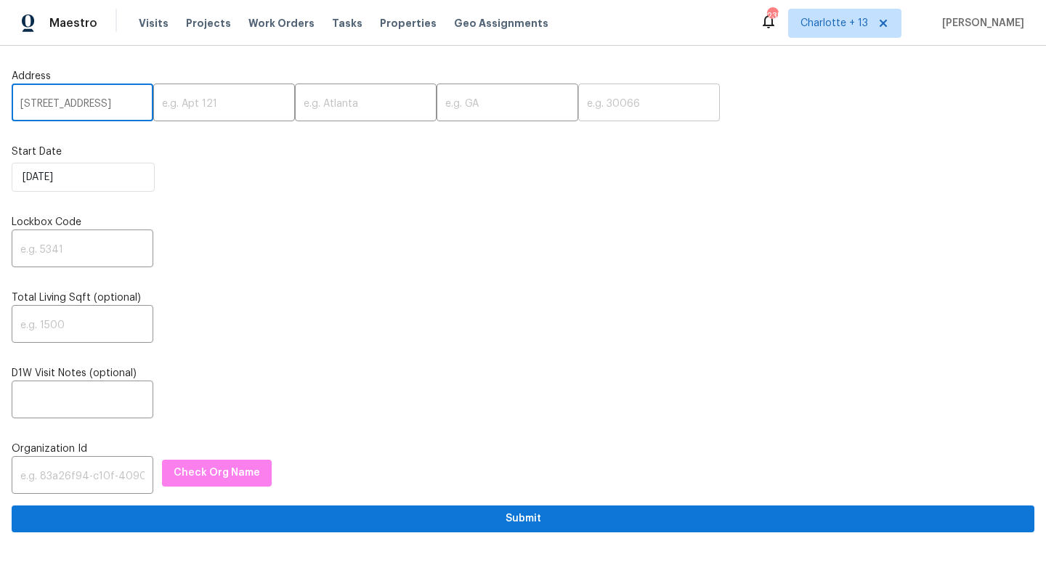
scroll to position [0, 0]
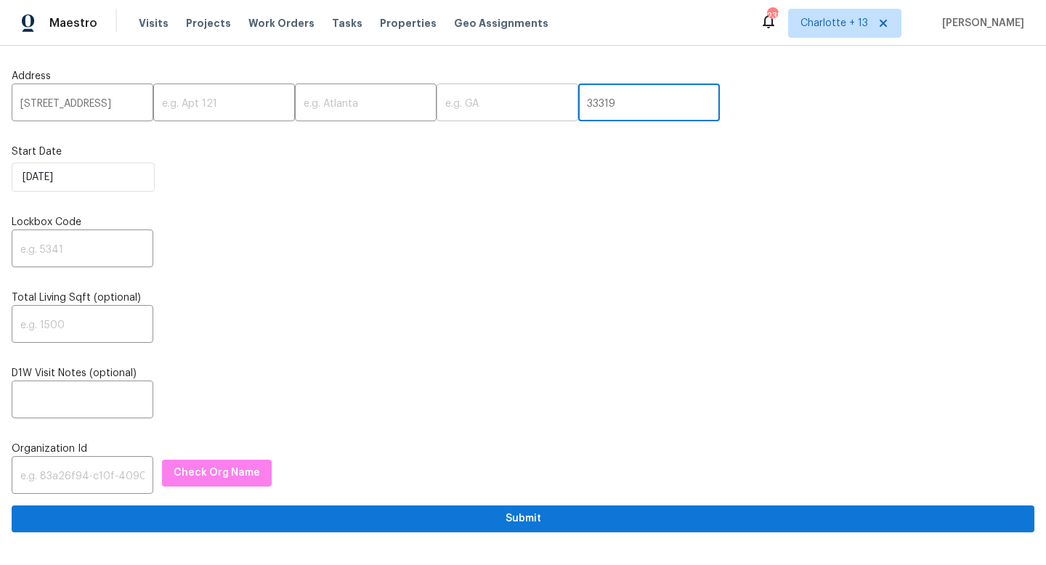
type input "33319"
click at [494, 107] on input "text" at bounding box center [507, 104] width 142 height 34
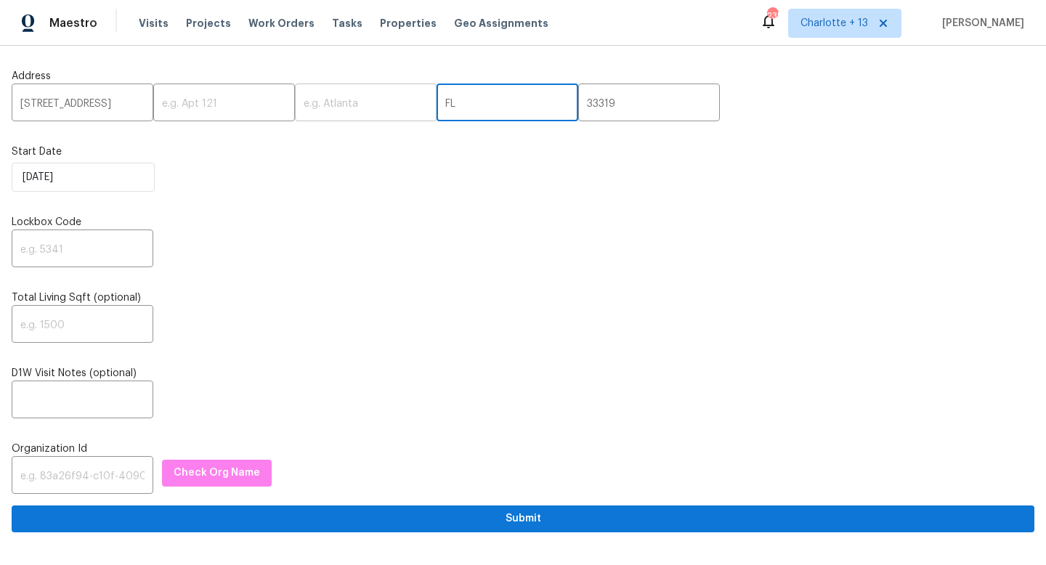
type input "FL"
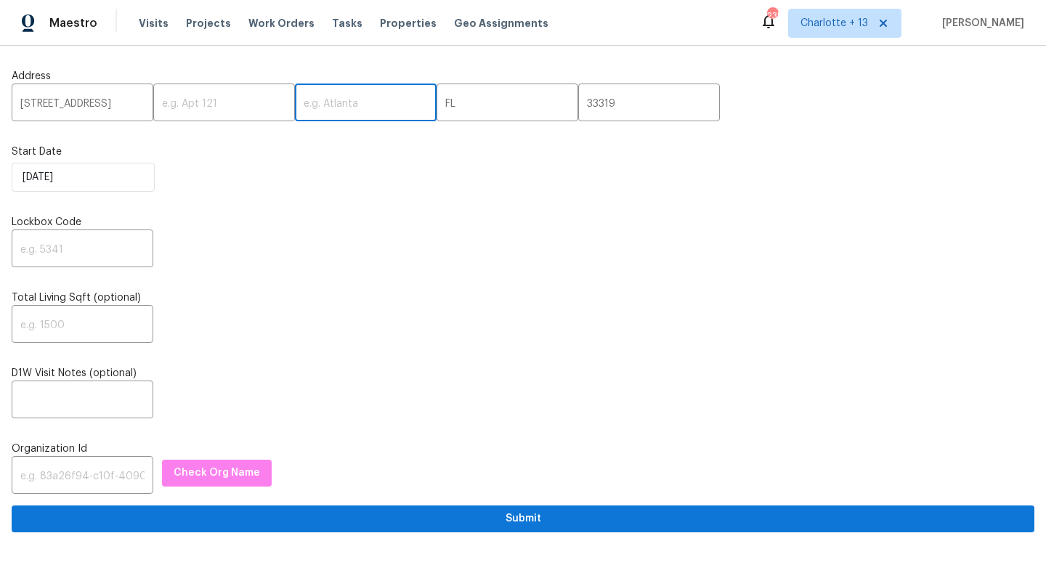
click at [346, 99] on input "text" at bounding box center [366, 104] width 142 height 34
type input "[GEOGRAPHIC_DATA]"
click at [134, 102] on input "[STREET_ADDRESS]" at bounding box center [83, 104] width 142 height 34
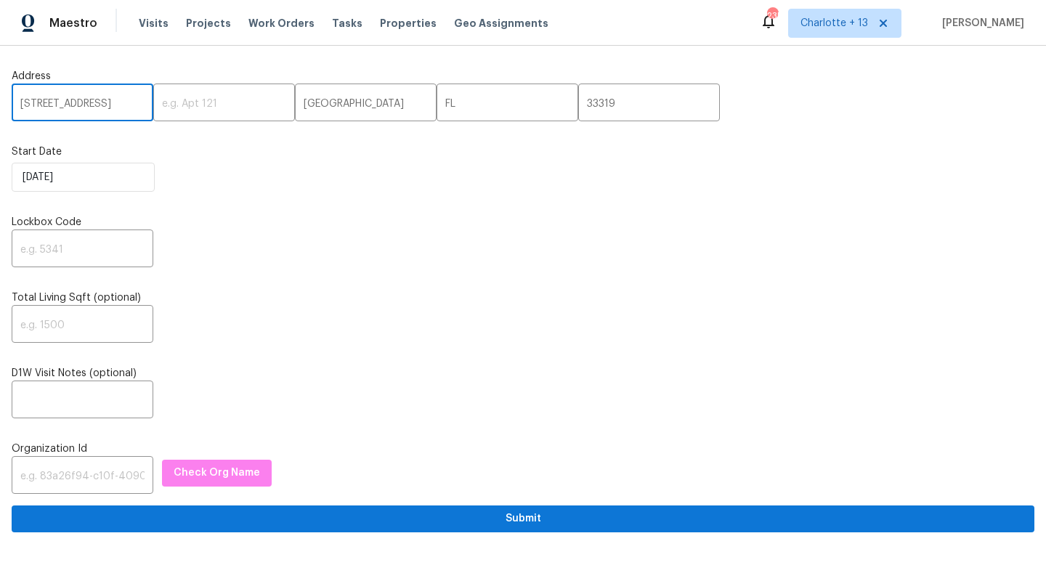
scroll to position [0, 52]
type input "[STREET_ADDRESS]"
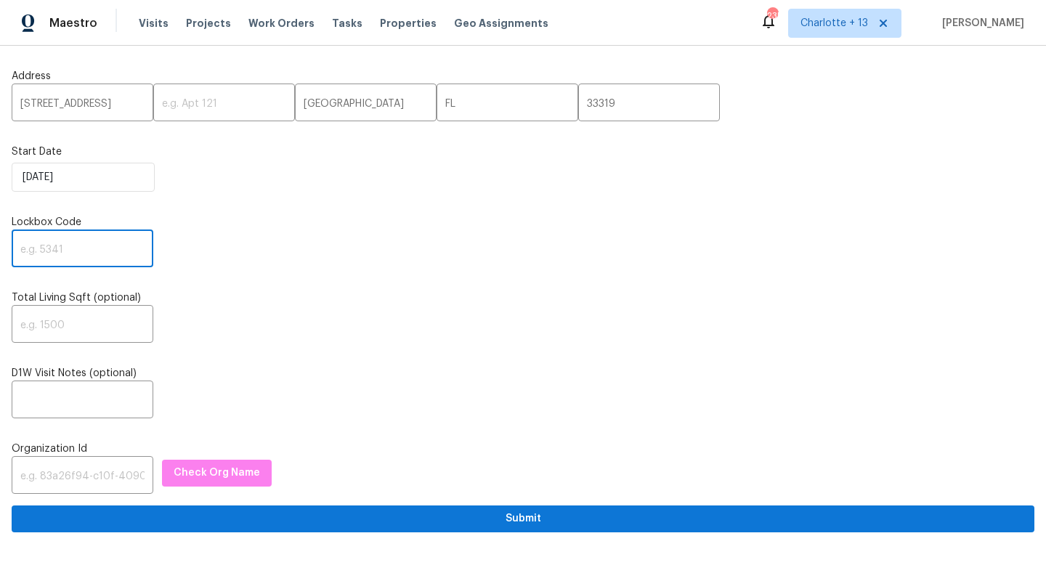
click at [59, 256] on input "text" at bounding box center [83, 250] width 142 height 34
paste input "9488"
type input "9488"
click at [108, 471] on input "text" at bounding box center [83, 477] width 142 height 34
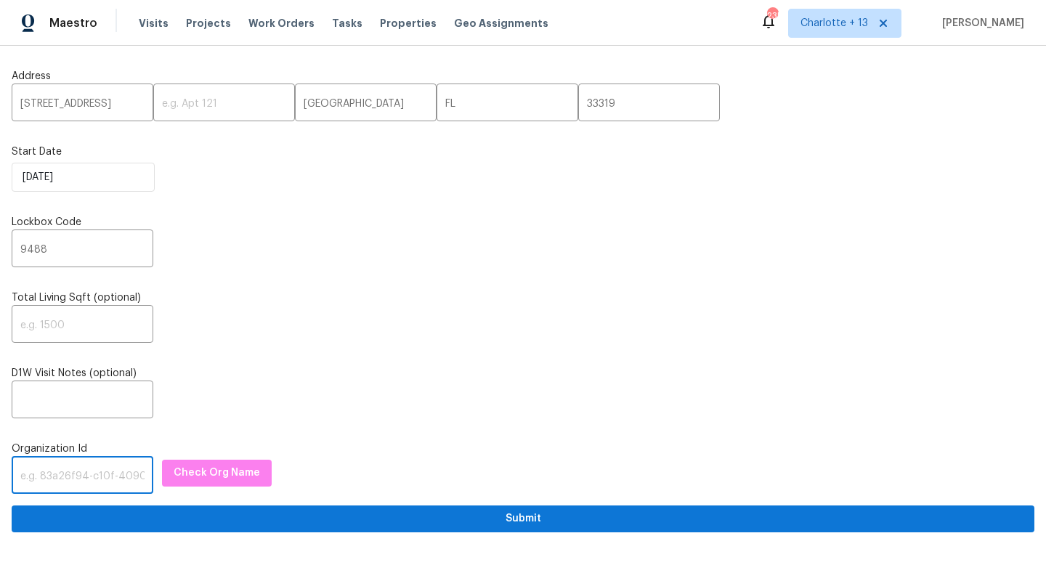
paste input "1349d153-b359-4f9b-b4dd-758ff939cc37"
type input "1349d153-b359-4f9b-b4dd-758ff939cc37"
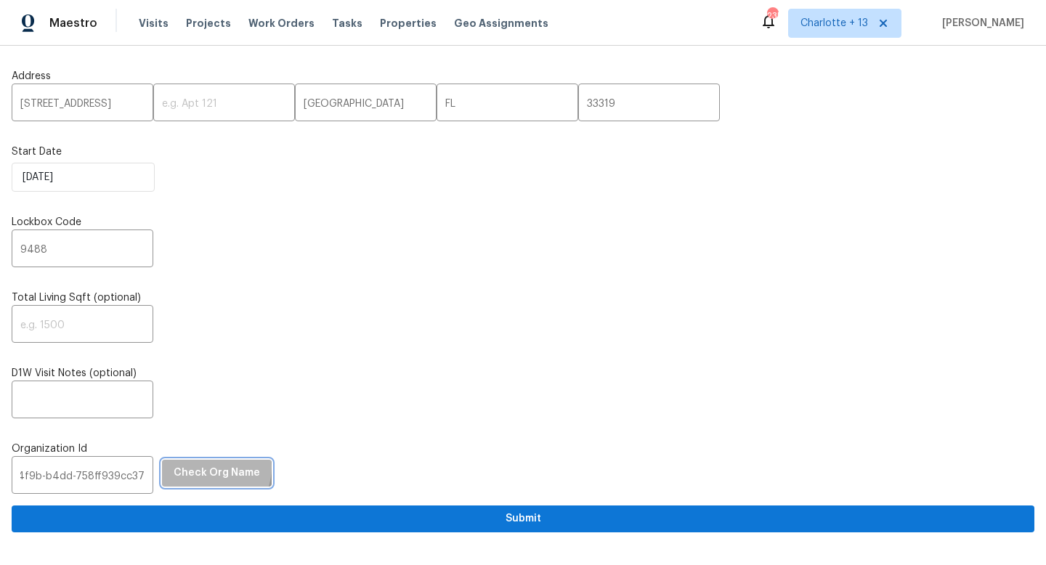
click at [193, 468] on span "Check Org Name" at bounding box center [217, 473] width 86 height 18
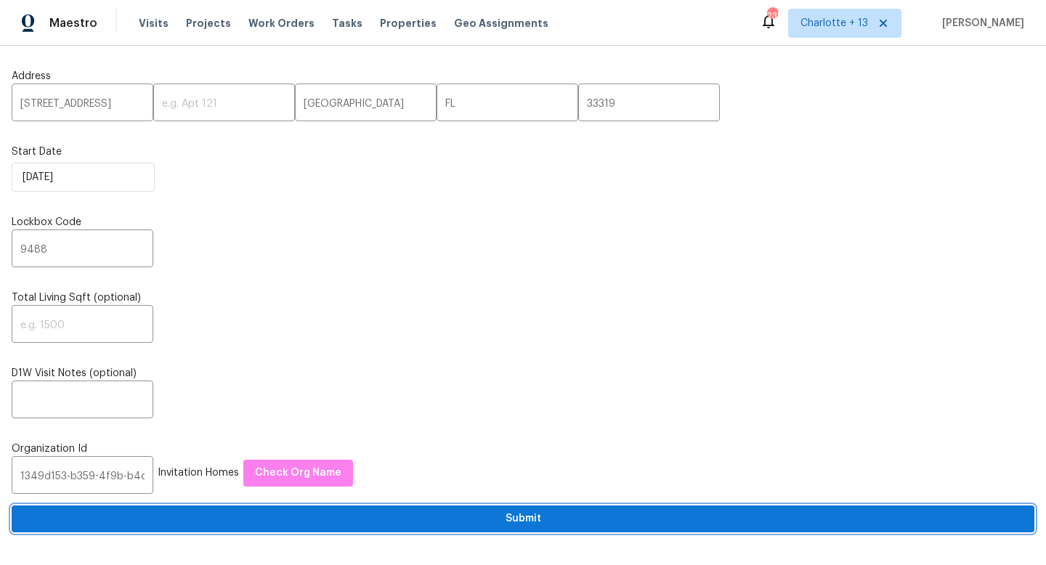
click at [323, 519] on span "Submit" at bounding box center [522, 519] width 999 height 18
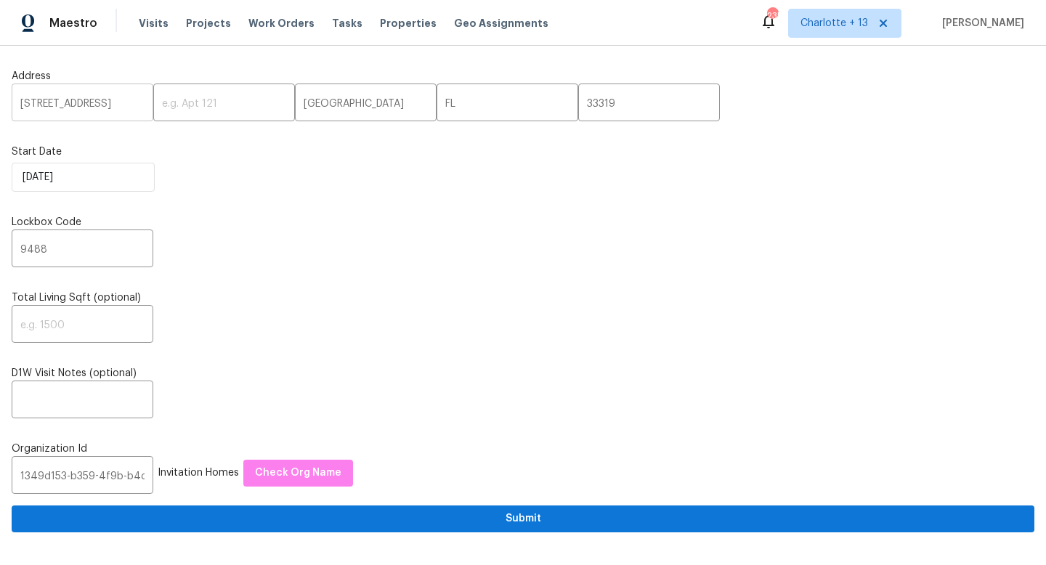
click at [78, 107] on input "[STREET_ADDRESS]" at bounding box center [83, 104] width 142 height 34
type input "[STREET_ADDRESS]"
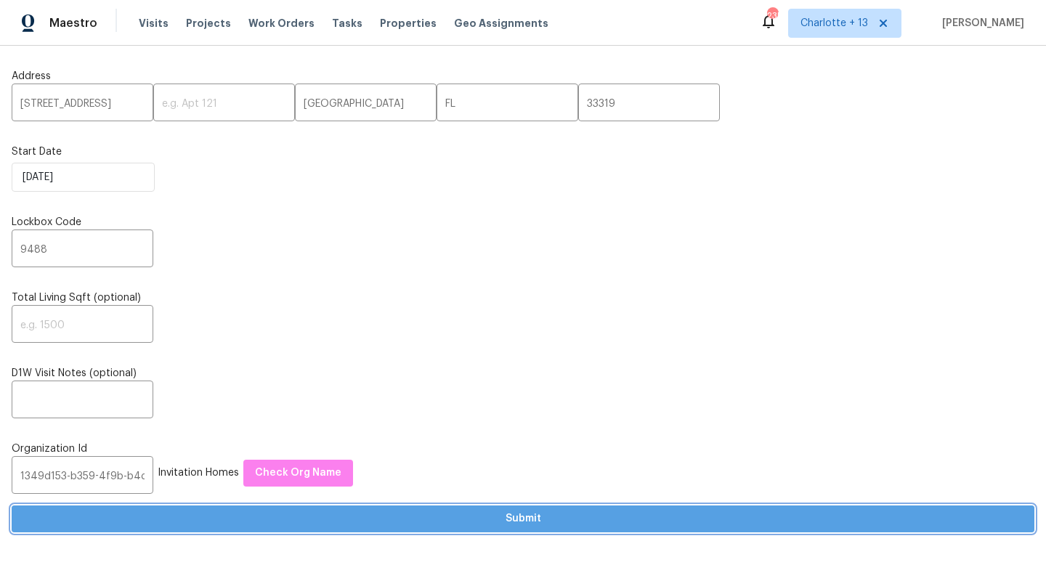
click at [333, 515] on span "Submit" at bounding box center [522, 519] width 999 height 18
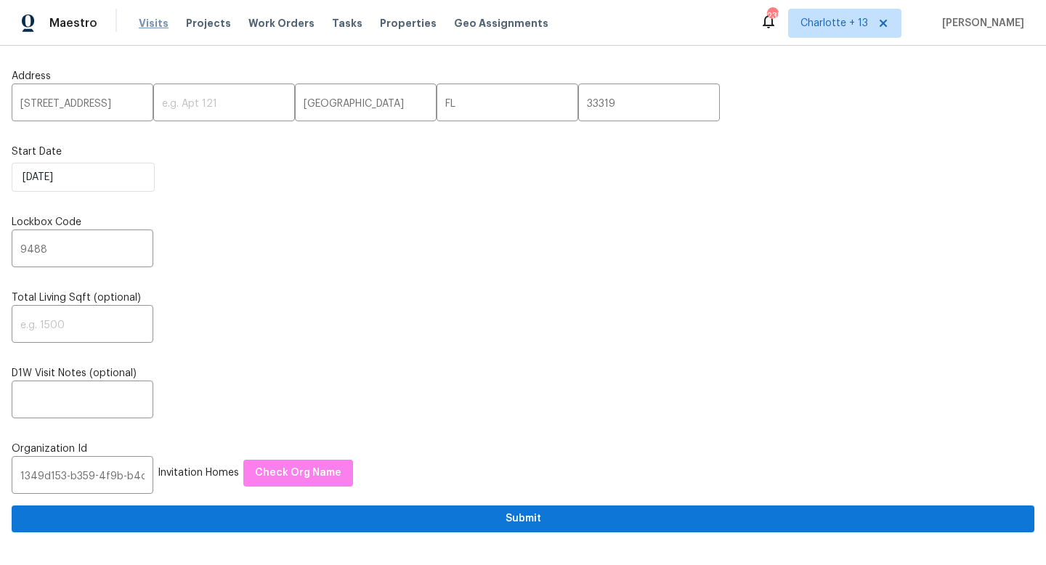
click at [145, 23] on span "Visits" at bounding box center [154, 23] width 30 height 15
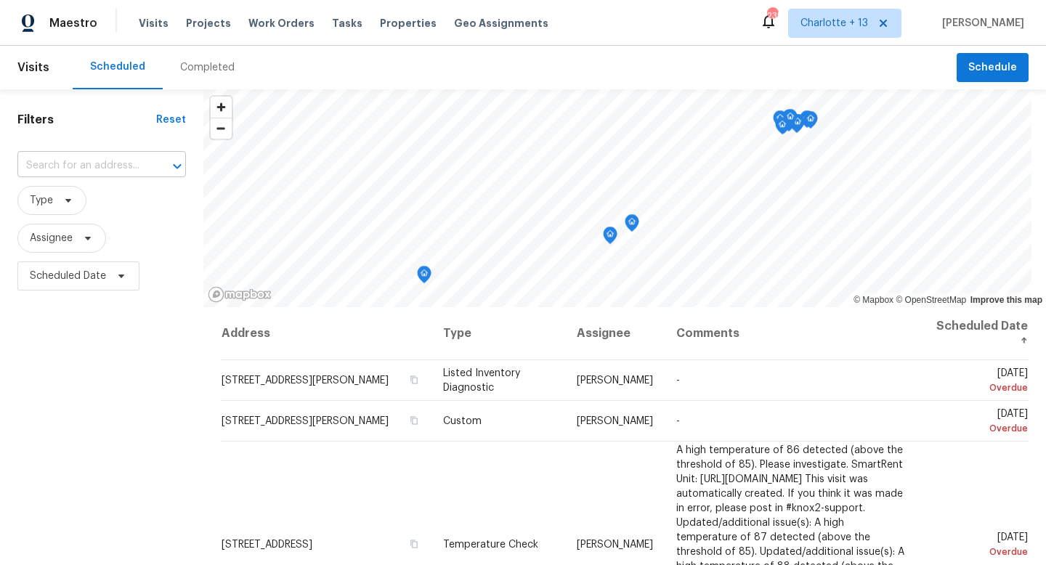
click at [126, 158] on input "text" at bounding box center [81, 166] width 128 height 23
type input "4655 nw"
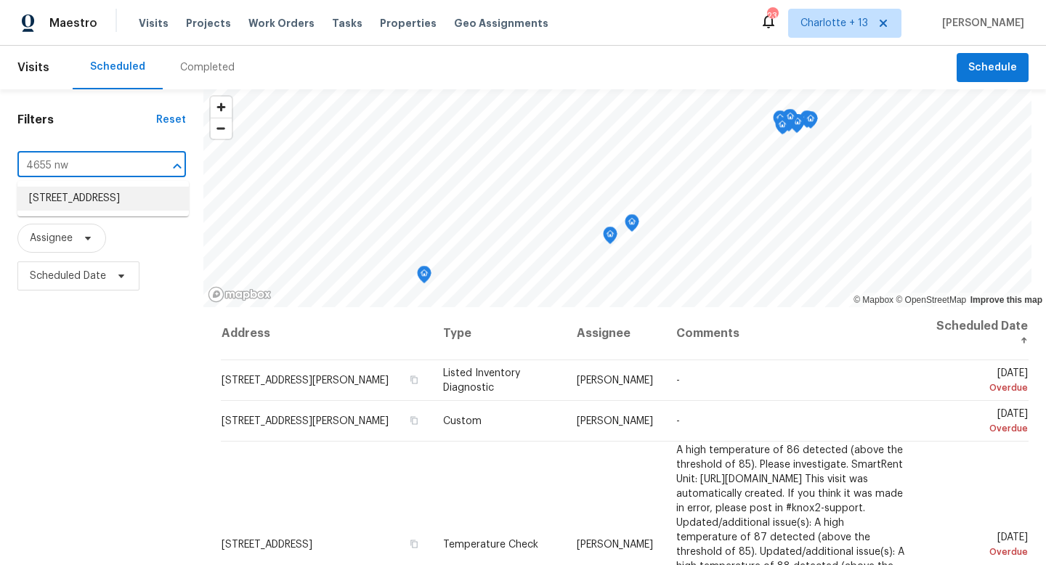
click at [100, 203] on li "[STREET_ADDRESS]" at bounding box center [102, 199] width 171 height 24
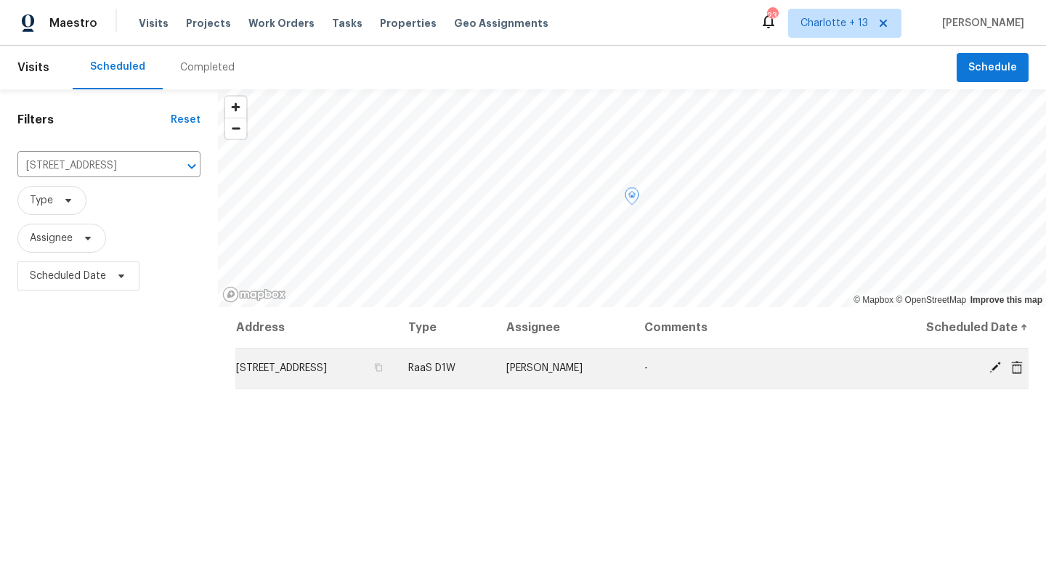
click at [993, 367] on icon at bounding box center [995, 368] width 12 height 12
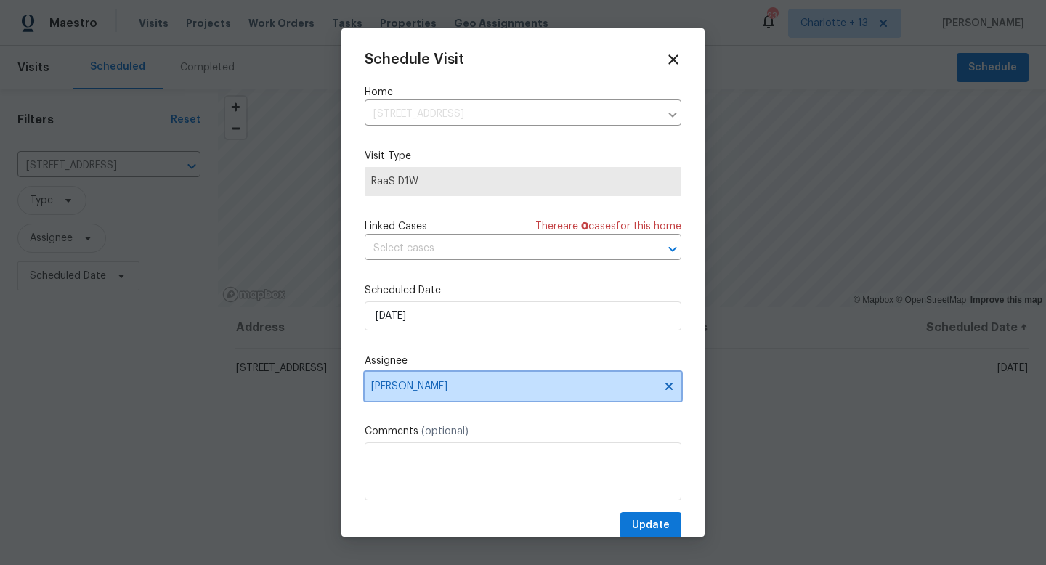
click at [669, 387] on icon at bounding box center [668, 386] width 7 height 7
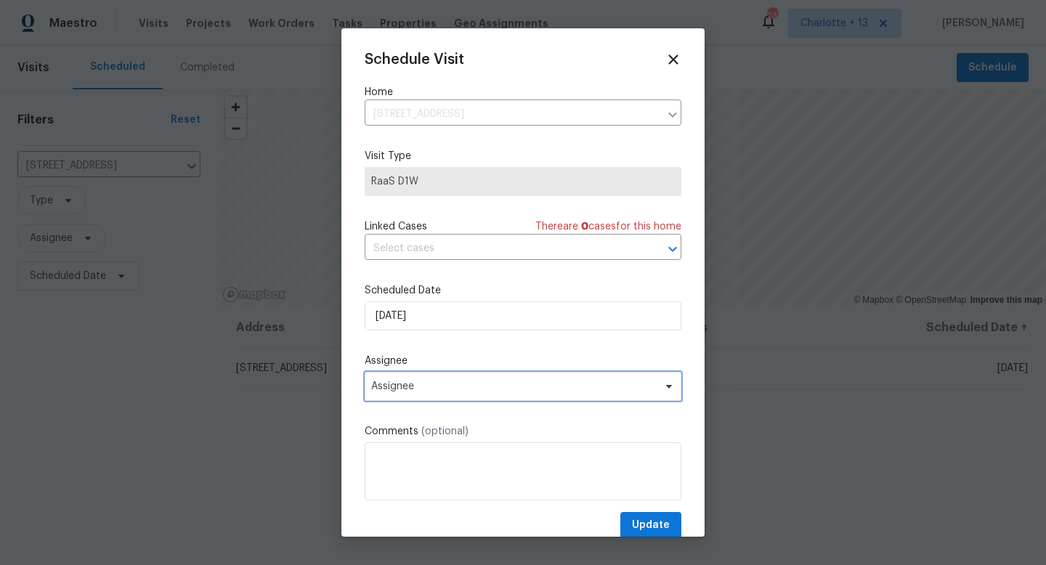
click at [587, 390] on span "Assignee" at bounding box center [513, 387] width 285 height 12
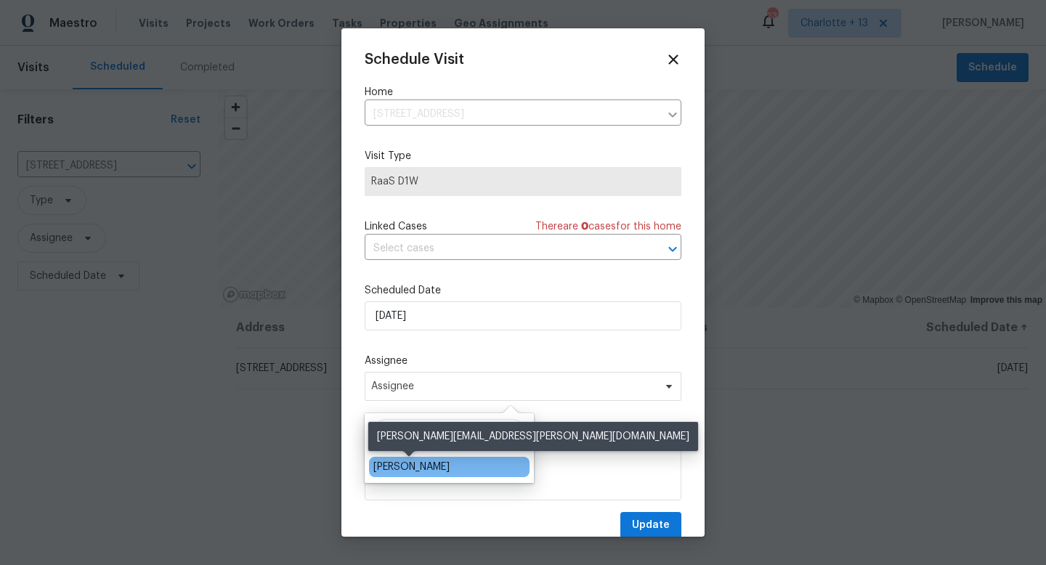
type input "fer"
click at [424, 466] on div "[PERSON_NAME]" at bounding box center [411, 467] width 76 height 15
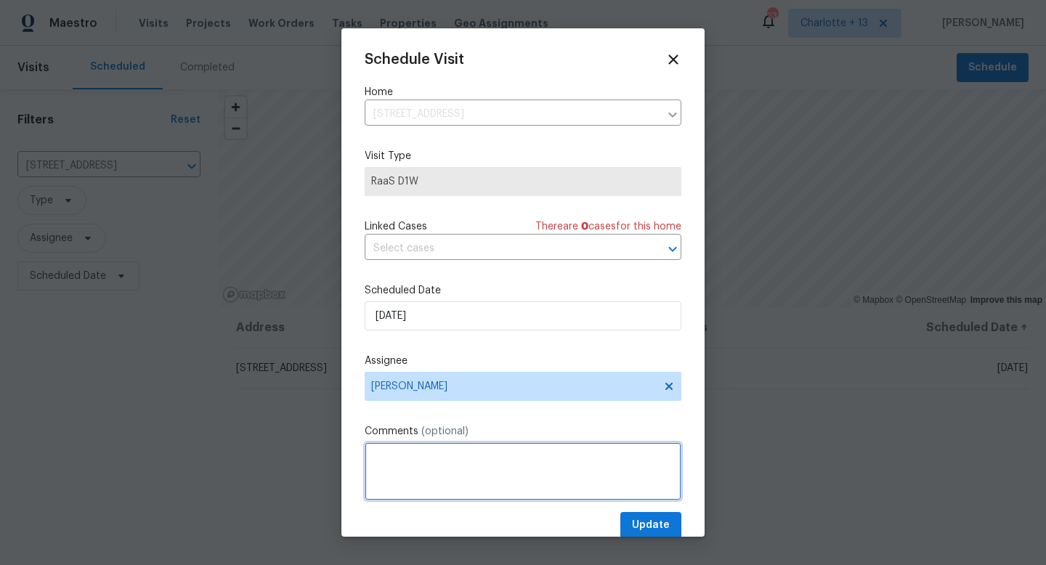
click at [430, 456] on textarea at bounding box center [523, 471] width 317 height 58
paste textarea "mechanical lockbox code 5891 or 9153 or 9488 Additional Details: This is a new …"
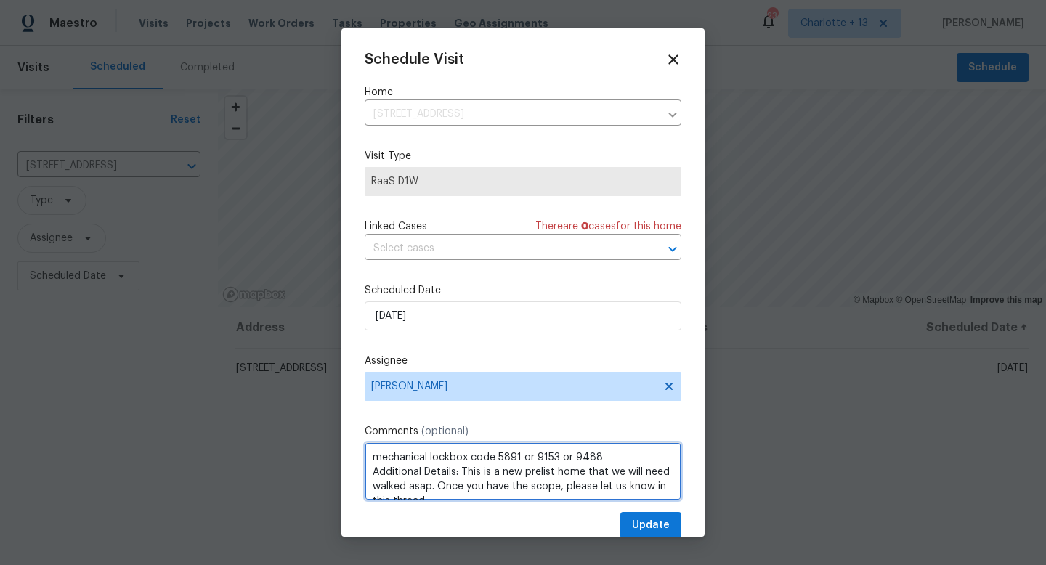
scroll to position [7, 0]
type textarea "mechanical lockbox code 5891 or 9153 or 9488 Additional Details: This is a new …"
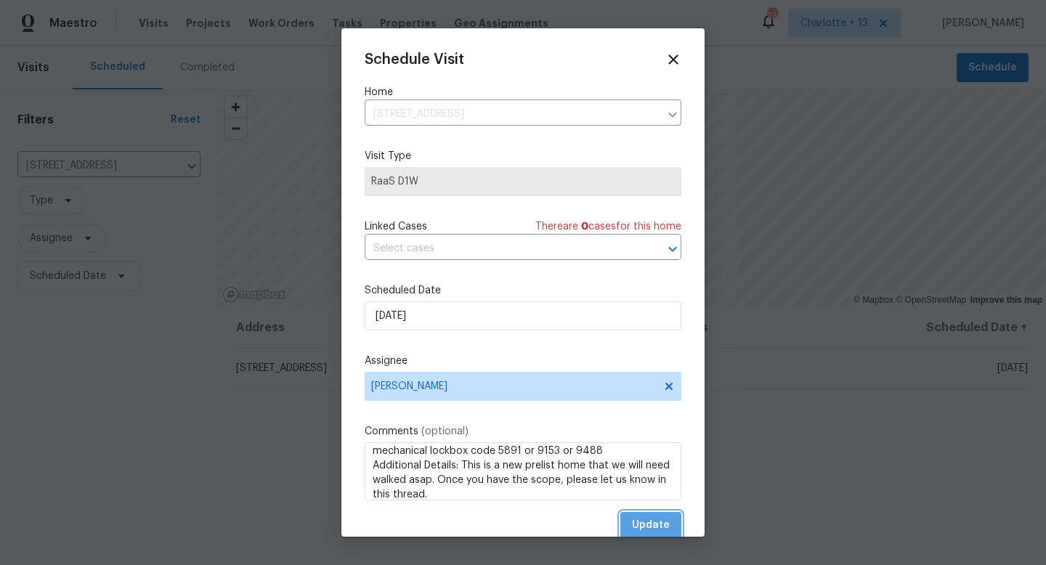
click at [655, 526] on span "Update" at bounding box center [651, 525] width 38 height 18
